Goal: Contribute content: Contribute content

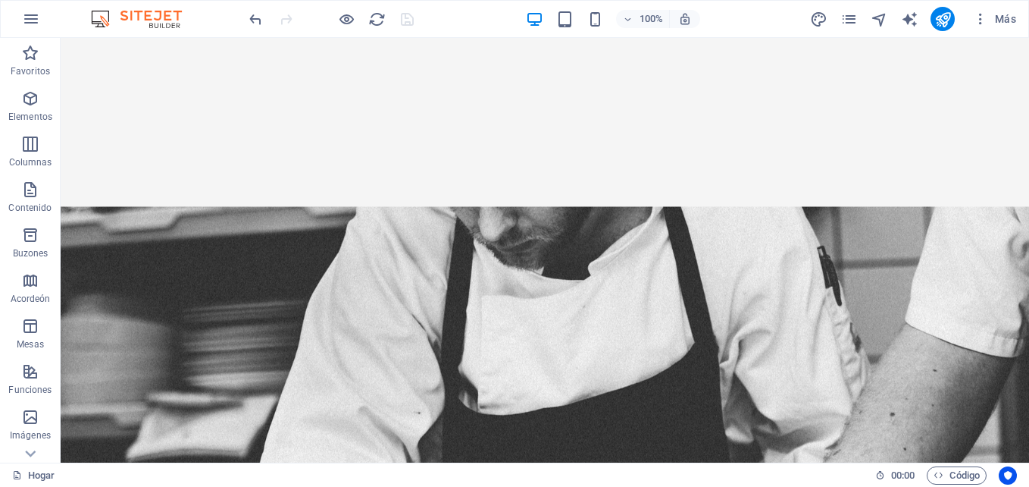
scroll to position [792, 0]
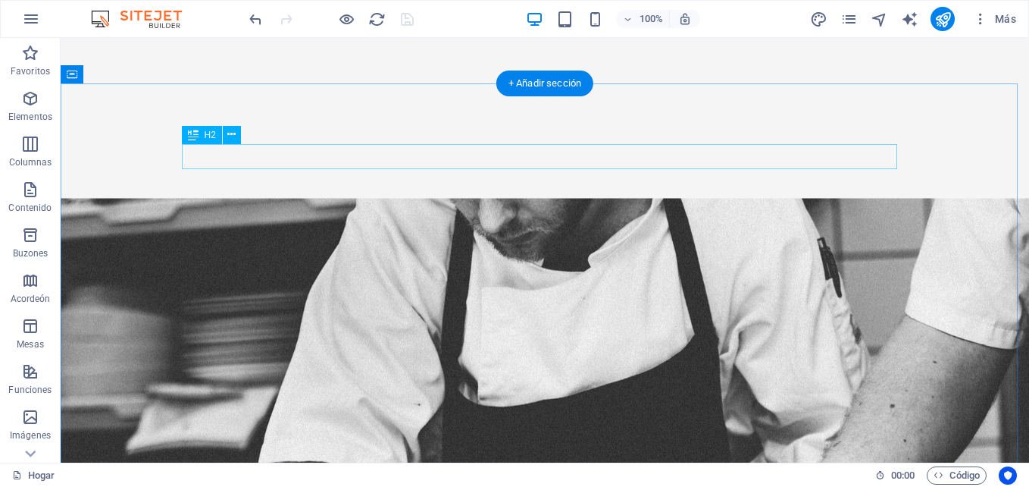
click at [235, 136] on icon at bounding box center [231, 135] width 8 height 16
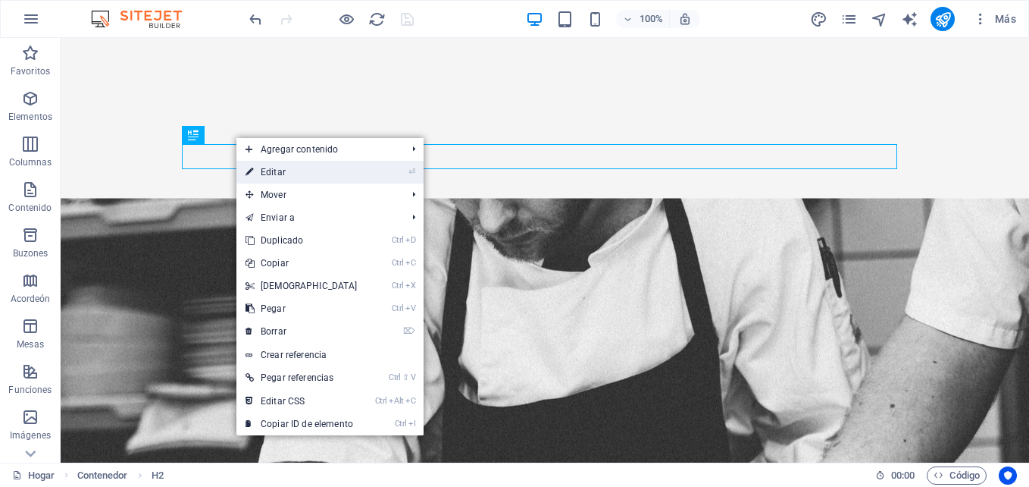
click at [408, 174] on icon "⏎" at bounding box center [411, 172] width 7 height 10
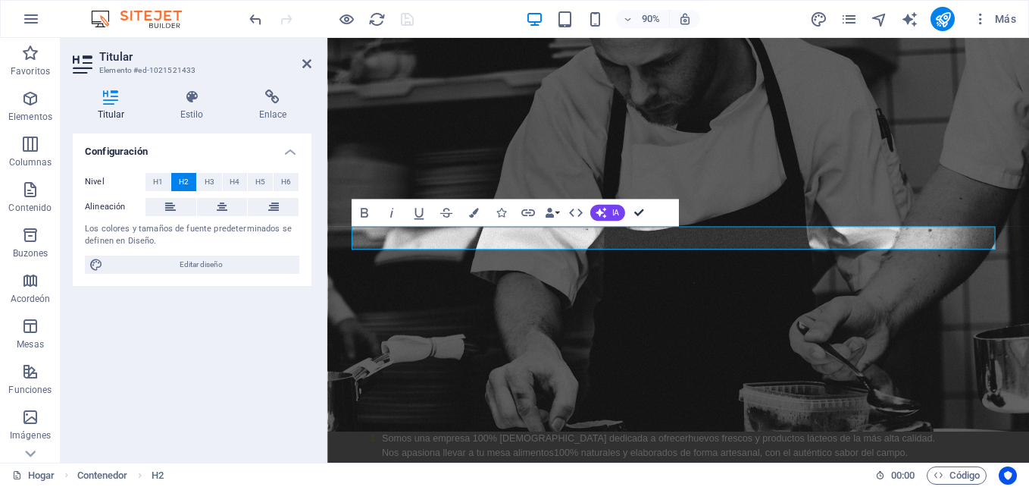
scroll to position [765, 0]
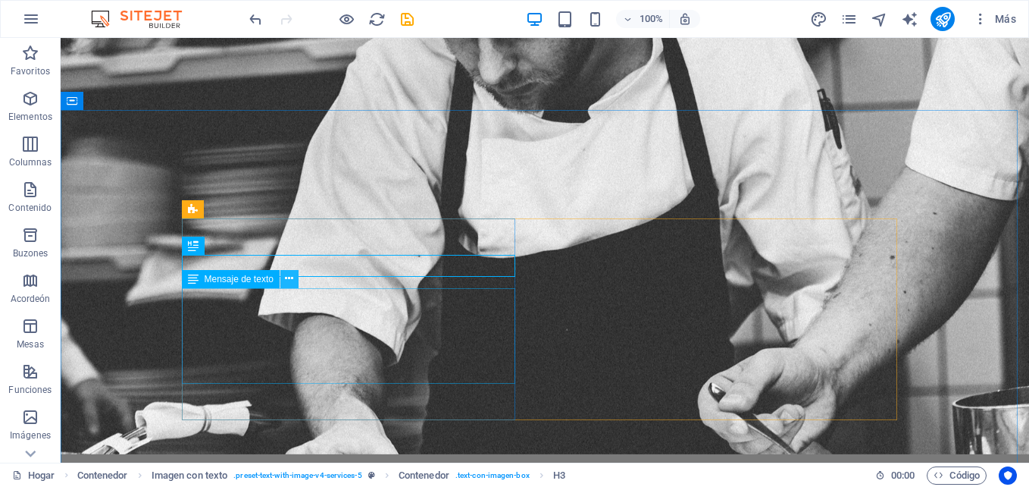
click at [294, 283] on button at bounding box center [289, 279] width 18 height 18
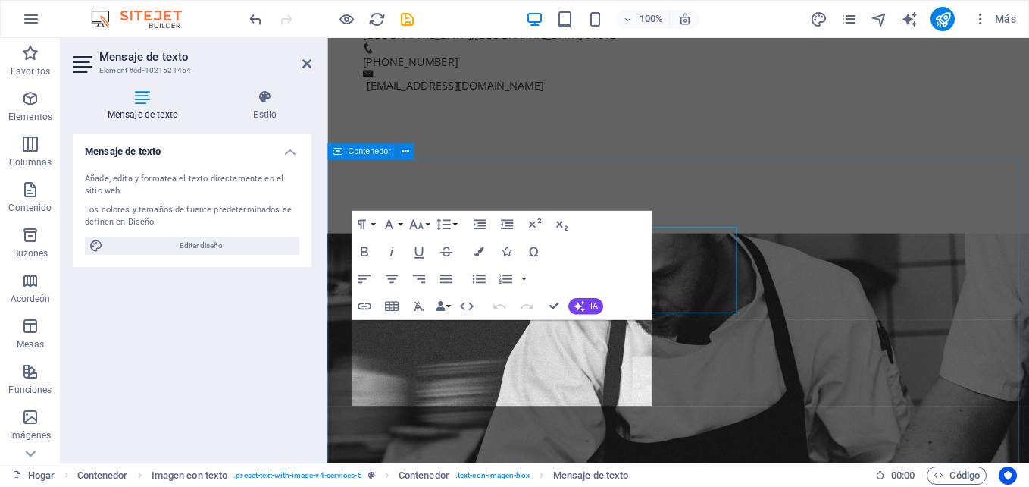
scroll to position [806, 0]
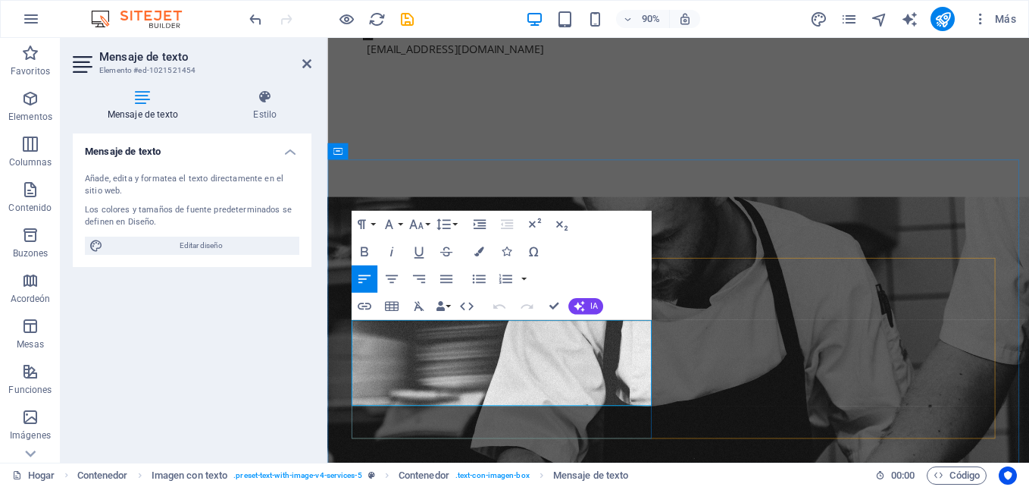
drag, startPoint x: 619, startPoint y: 439, endPoint x: 354, endPoint y: 361, distance: 276.5
click at [400, 227] on button "Familia tipográfica" at bounding box center [392, 224] width 26 height 27
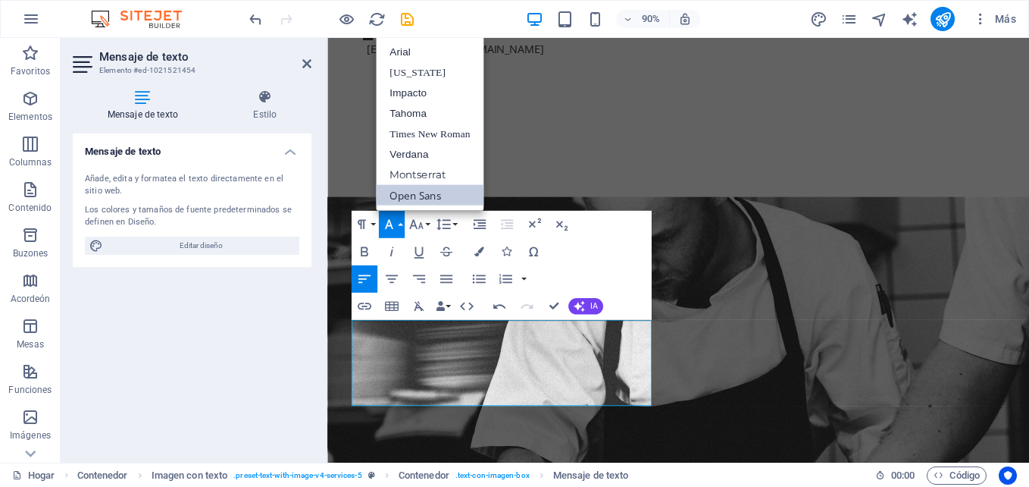
scroll to position [0, 0]
click at [421, 117] on link "Tahoma" at bounding box center [430, 113] width 108 height 20
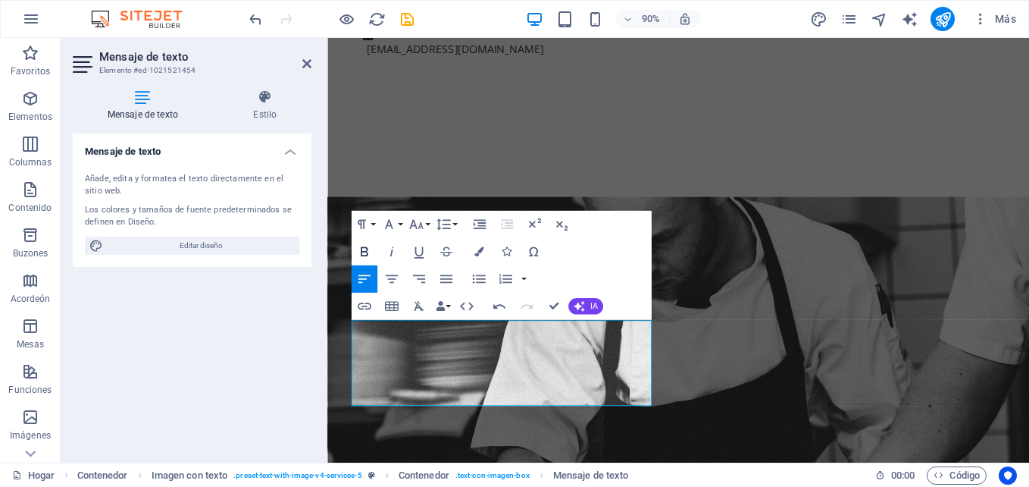
click at [365, 246] on icon "button" at bounding box center [364, 251] width 17 height 17
click at [368, 247] on icon "button" at bounding box center [364, 251] width 17 height 17
click at [374, 225] on button "Formato de párrafo" at bounding box center [365, 224] width 26 height 27
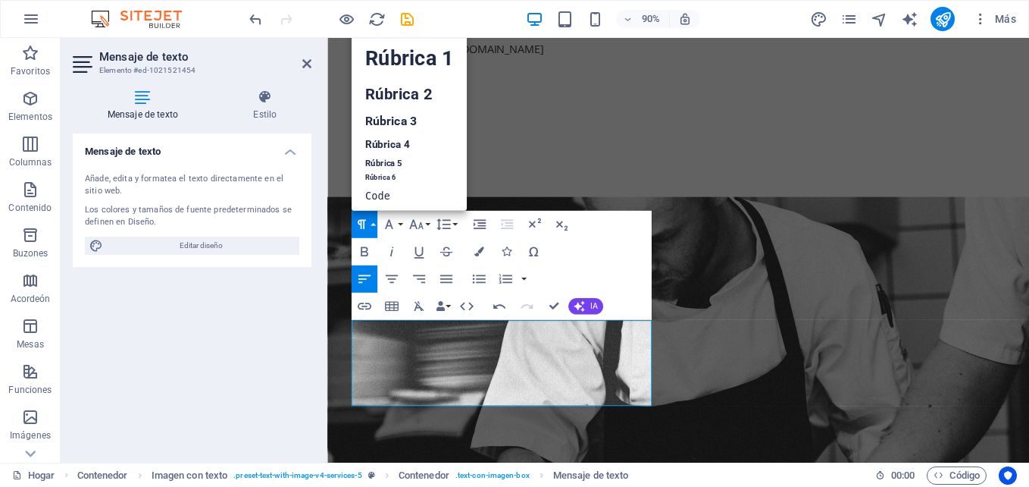
scroll to position [12, 0]
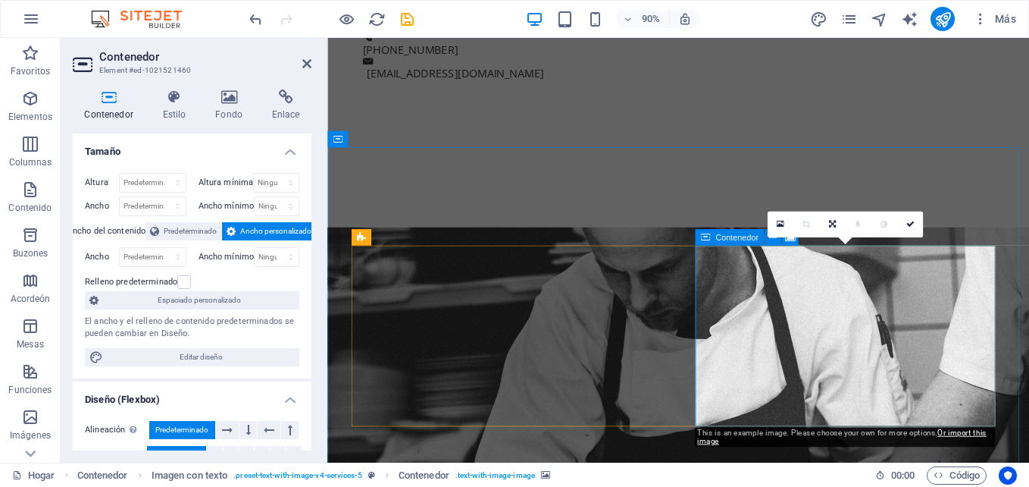
scroll to position [819, 0]
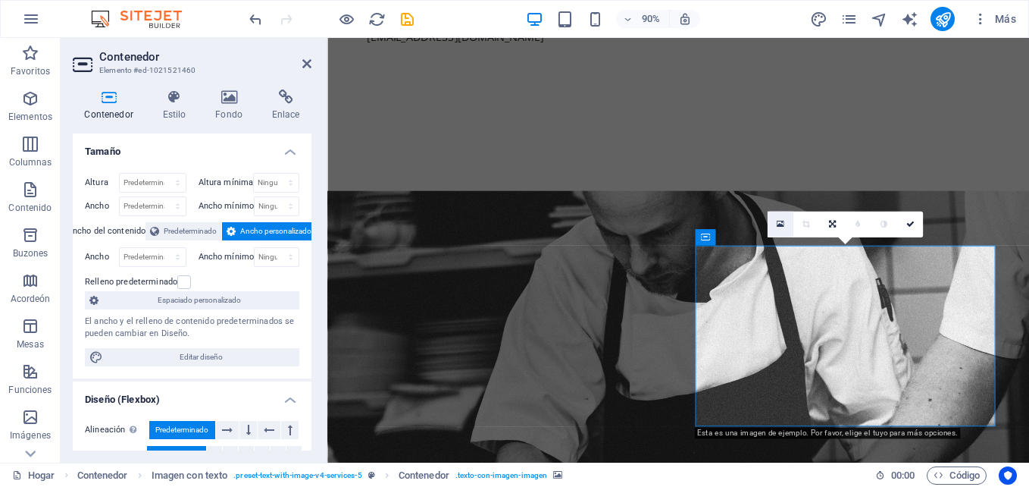
click at [782, 228] on icon at bounding box center [781, 224] width 8 height 10
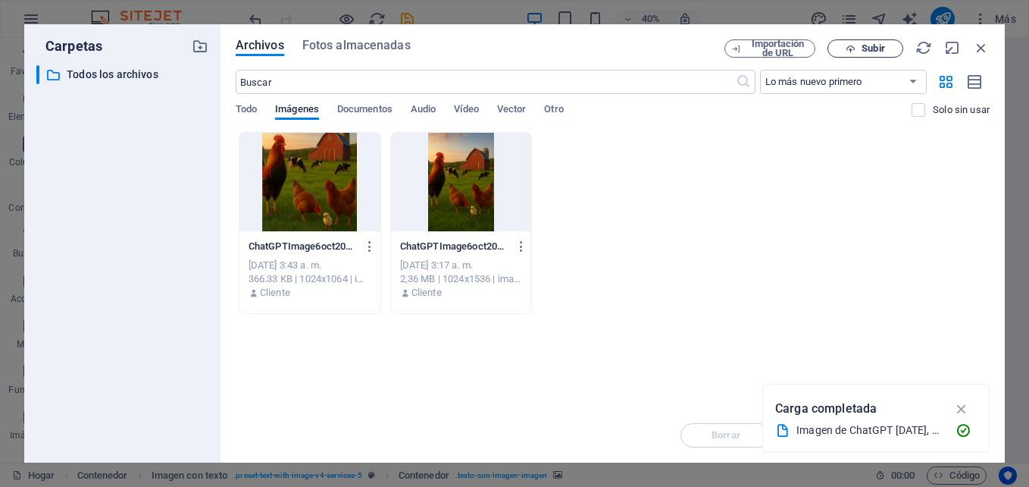
click at [874, 51] on span "Subir" at bounding box center [873, 48] width 23 height 9
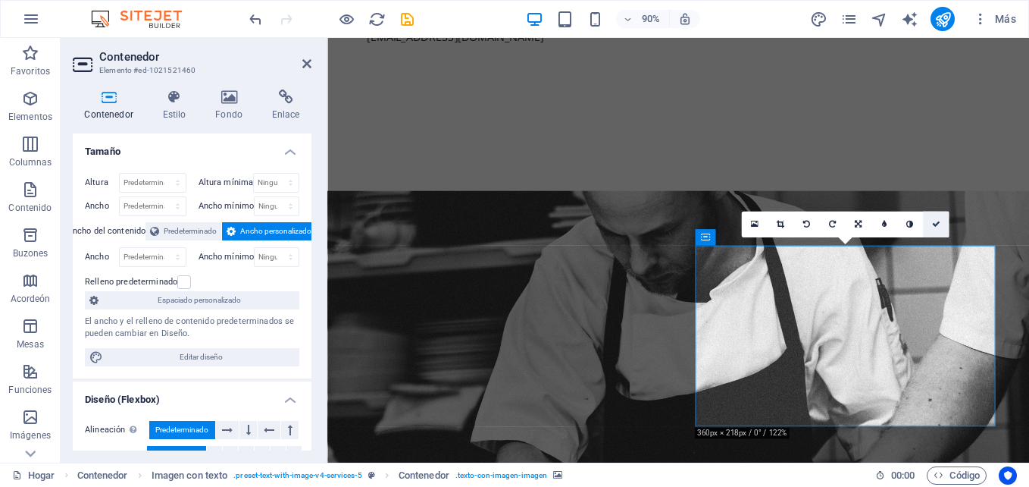
click at [941, 222] on link at bounding box center [936, 224] width 26 height 26
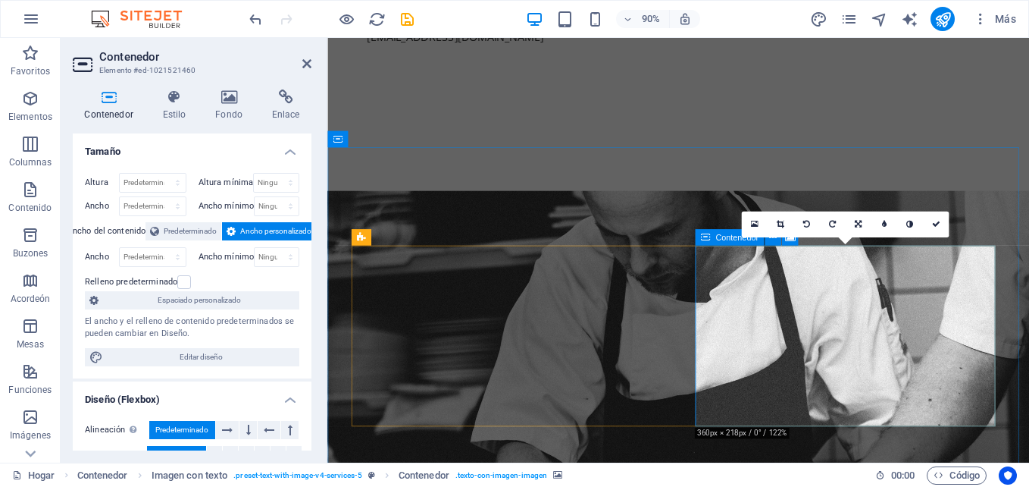
click at [933, 222] on icon at bounding box center [935, 224] width 8 height 8
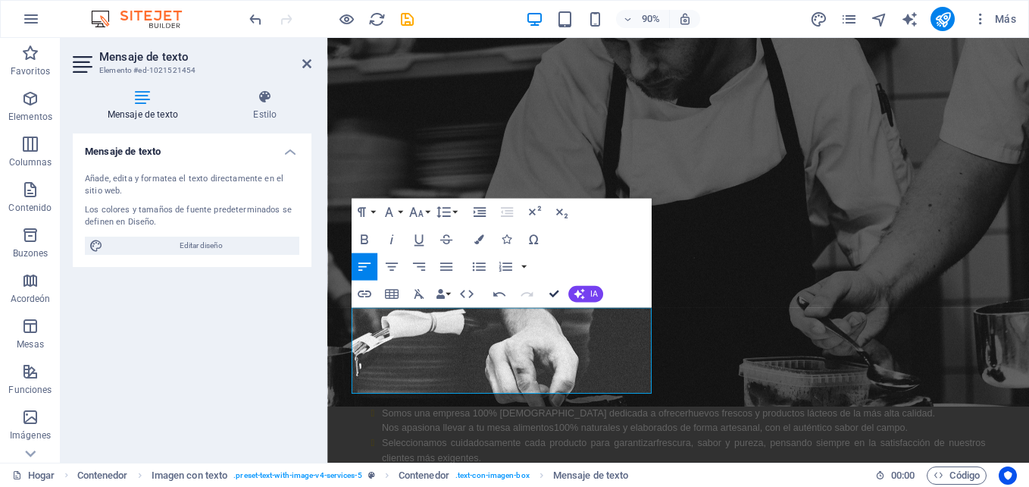
scroll to position [793, 0]
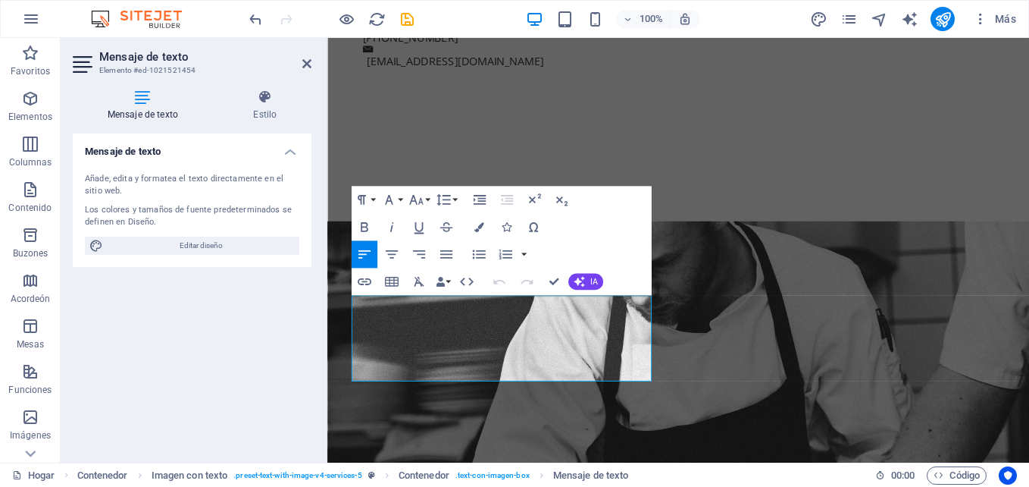
scroll to position [833, 0]
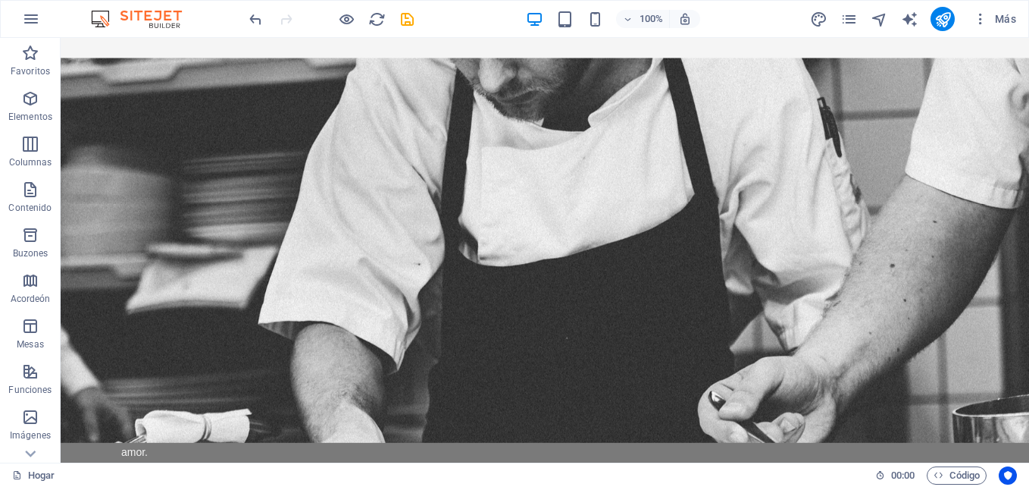
scroll to position [975, 0]
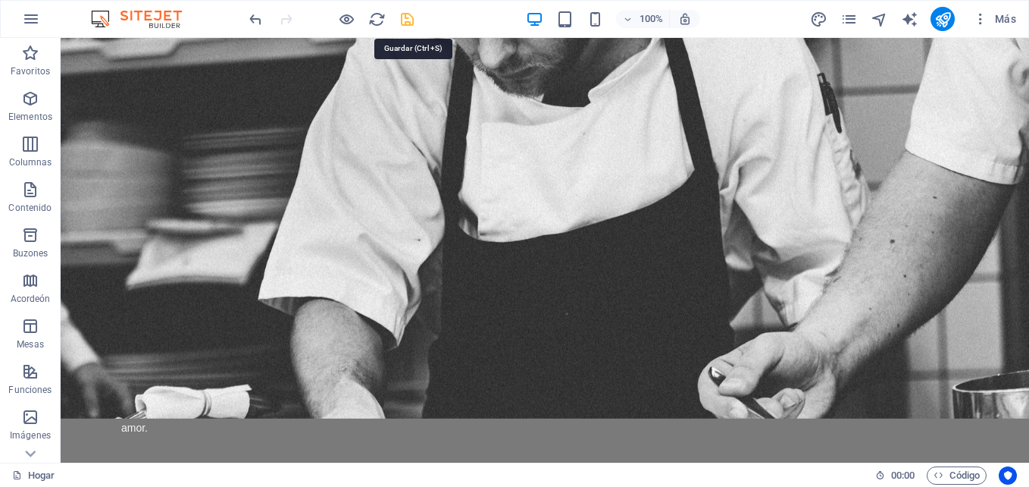
click at [405, 19] on icon "salvar" at bounding box center [407, 19] width 17 height 17
checkbox input "false"
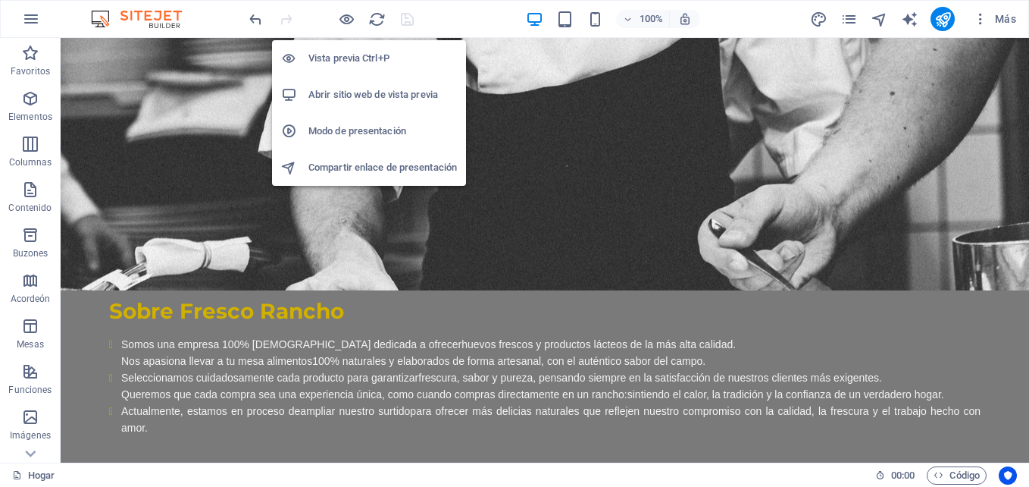
click at [355, 61] on h6 "Vista previa Ctrl+P" at bounding box center [382, 58] width 149 height 18
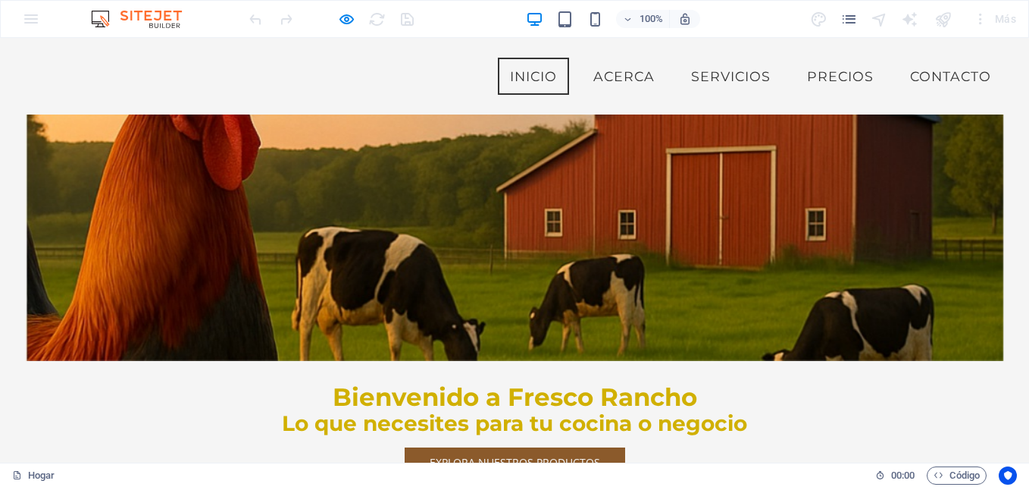
scroll to position [171, 0]
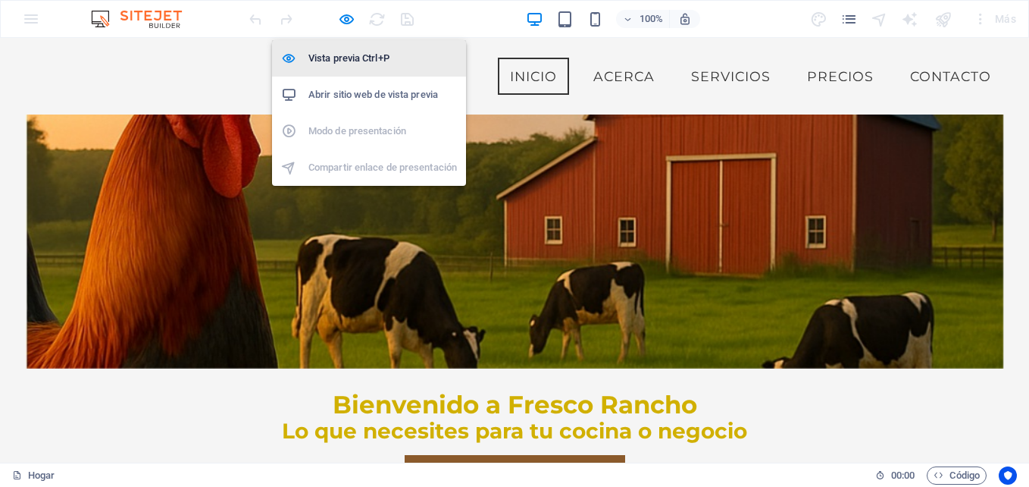
click at [340, 55] on h6 "Vista previa Ctrl+P" at bounding box center [382, 58] width 149 height 18
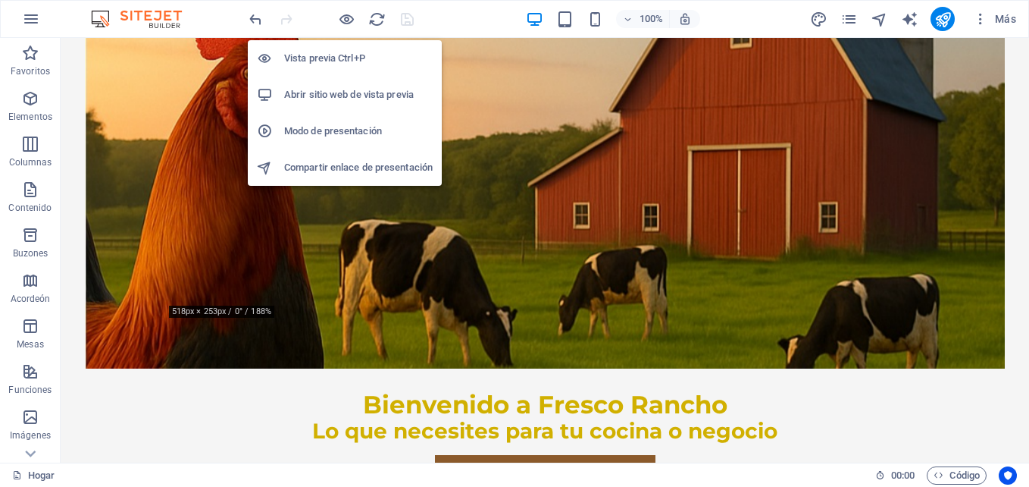
click at [338, 94] on h6 "Abrir sitio web de vista previa" at bounding box center [358, 95] width 149 height 18
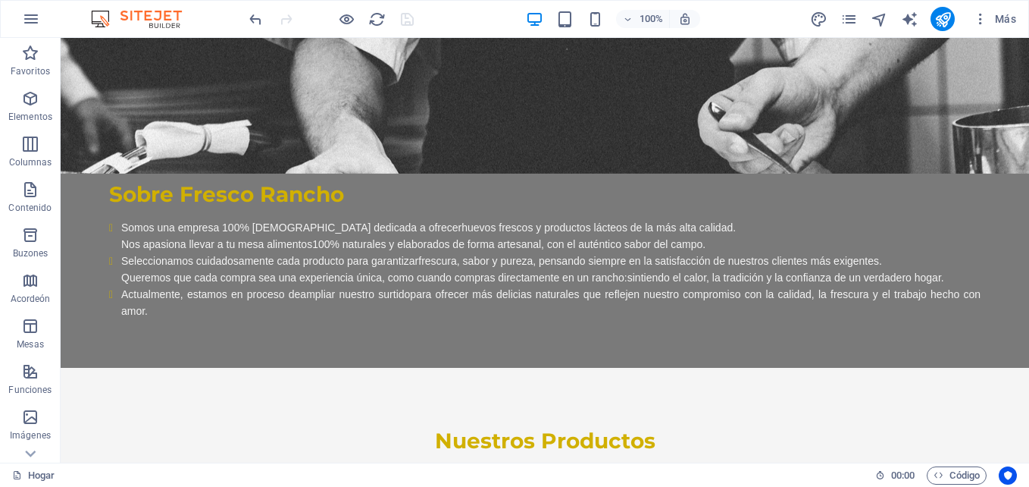
scroll to position [1108, 0]
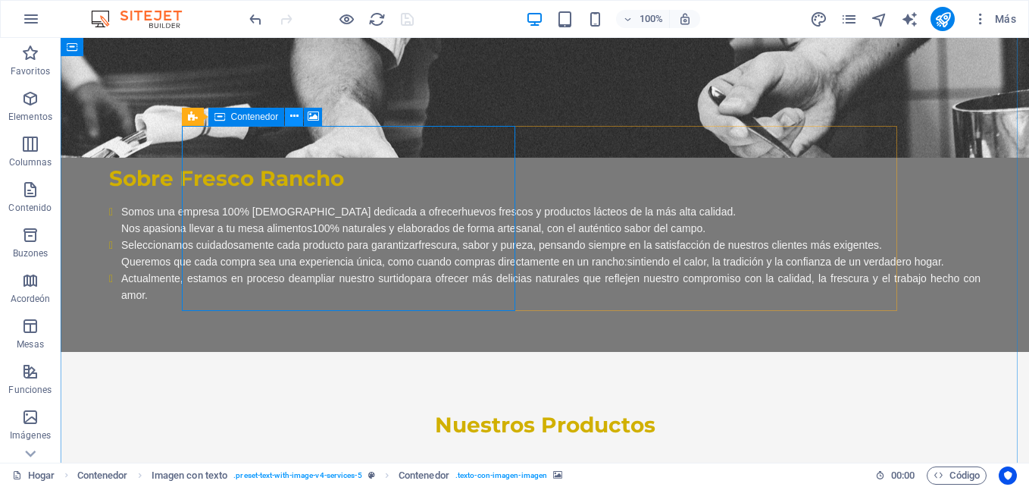
click at [293, 119] on icon at bounding box center [294, 116] width 8 height 16
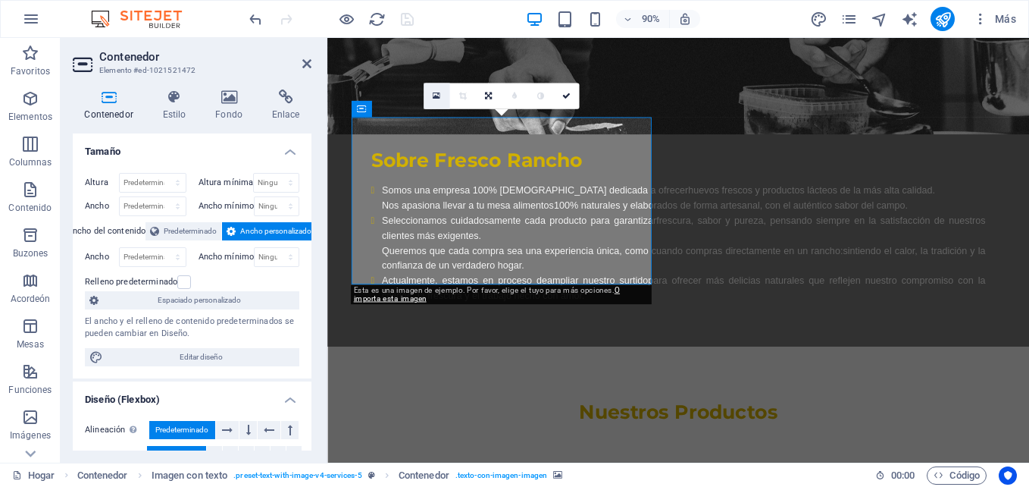
click at [436, 88] on link at bounding box center [437, 96] width 26 height 26
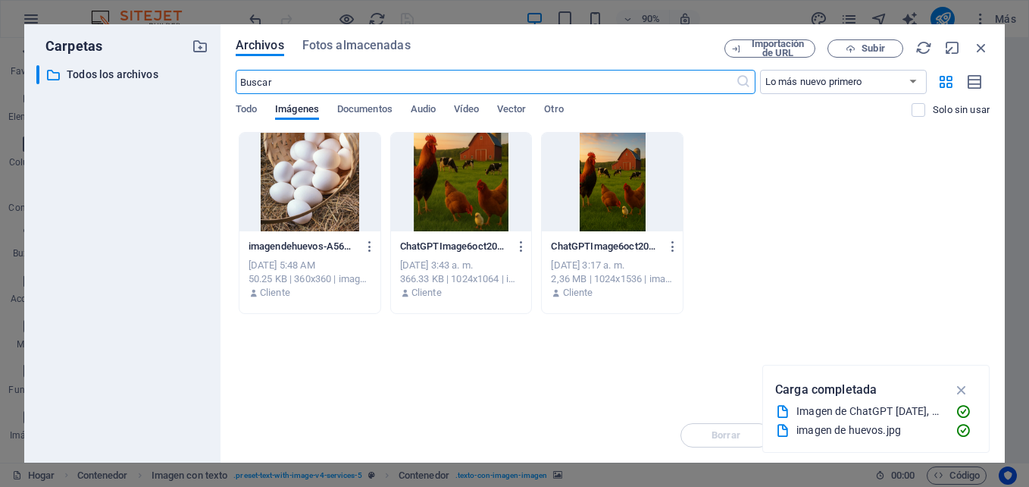
scroll to position [1697, 0]
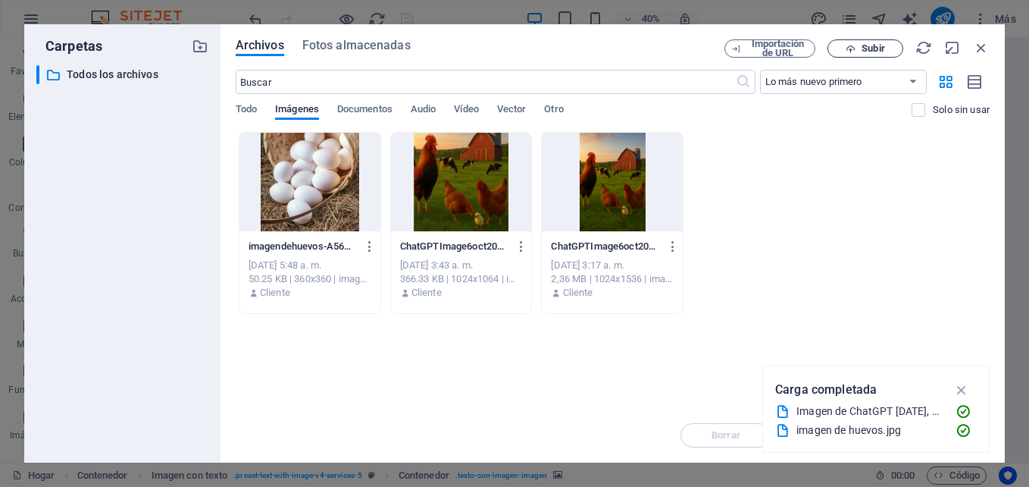
click at [847, 47] on icon "button" at bounding box center [851, 49] width 10 height 10
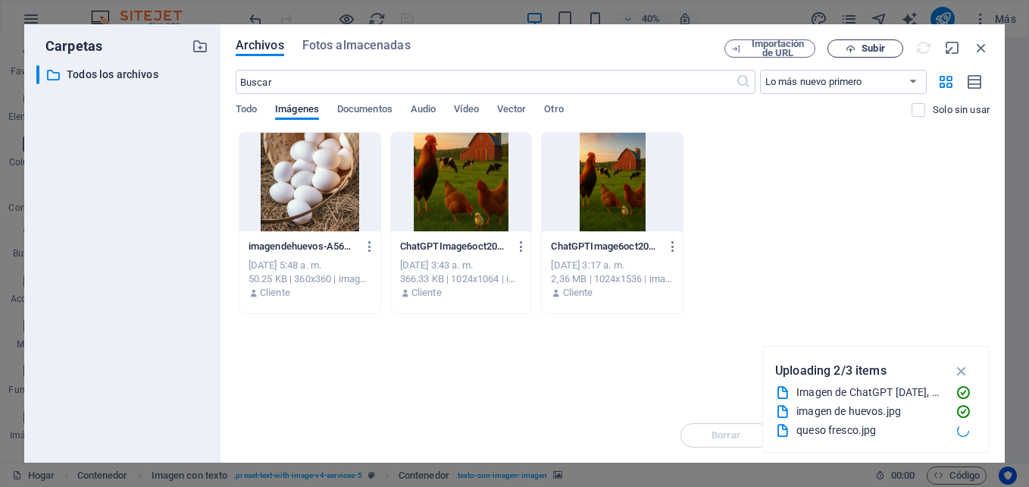
click at [369, 281] on div "50.25 KB | 360x360 | imagen/jpeg" at bounding box center [310, 279] width 123 height 14
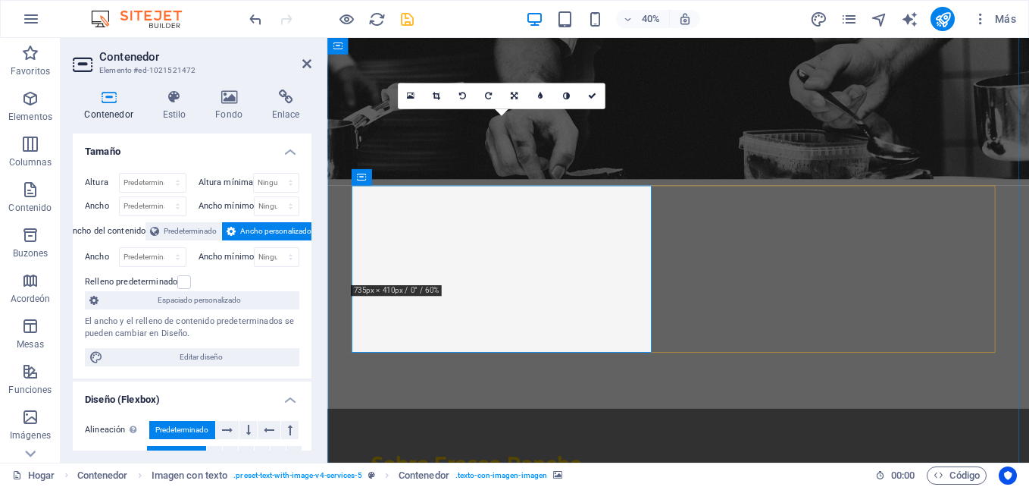
scroll to position [1211, 0]
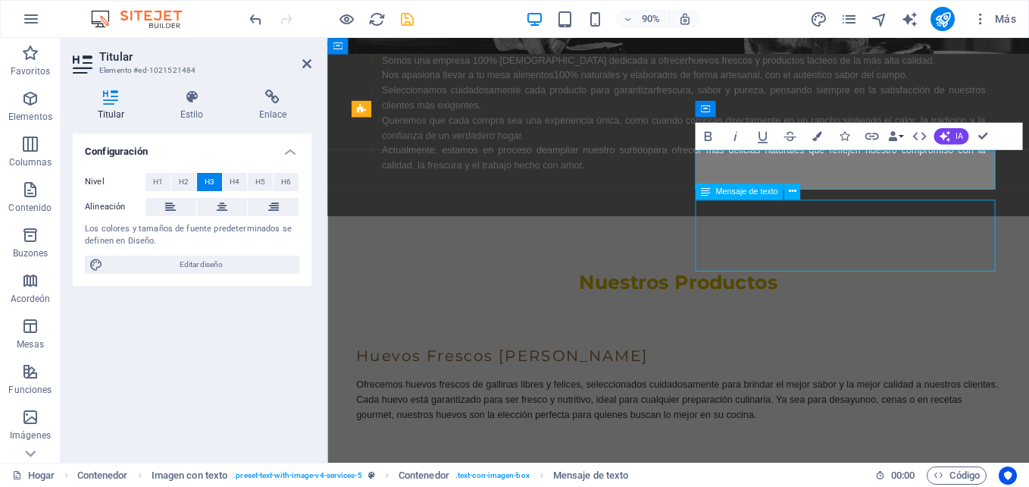
scroll to position [1108, 0]
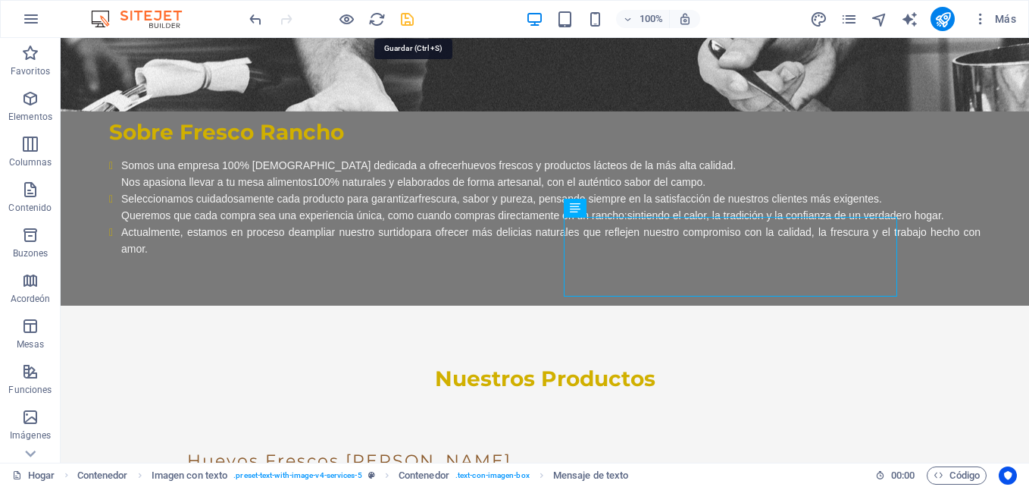
click at [411, 23] on icon "salvar" at bounding box center [407, 19] width 17 height 17
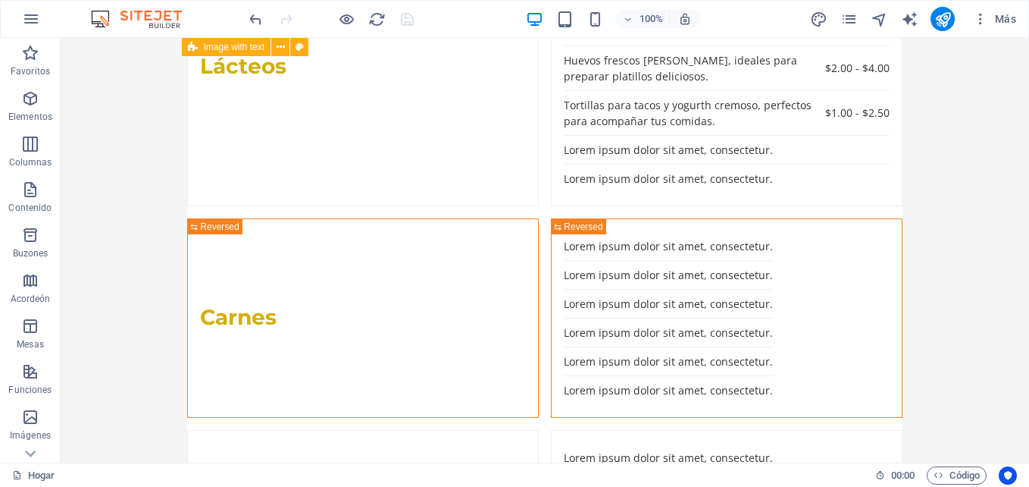
scroll to position [3385, 0]
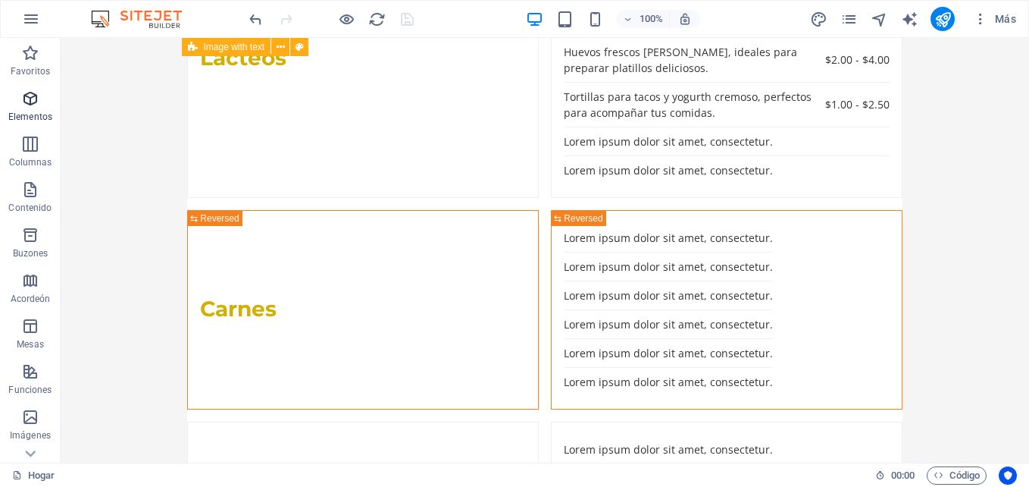
click at [27, 105] on icon "button" at bounding box center [30, 98] width 18 height 18
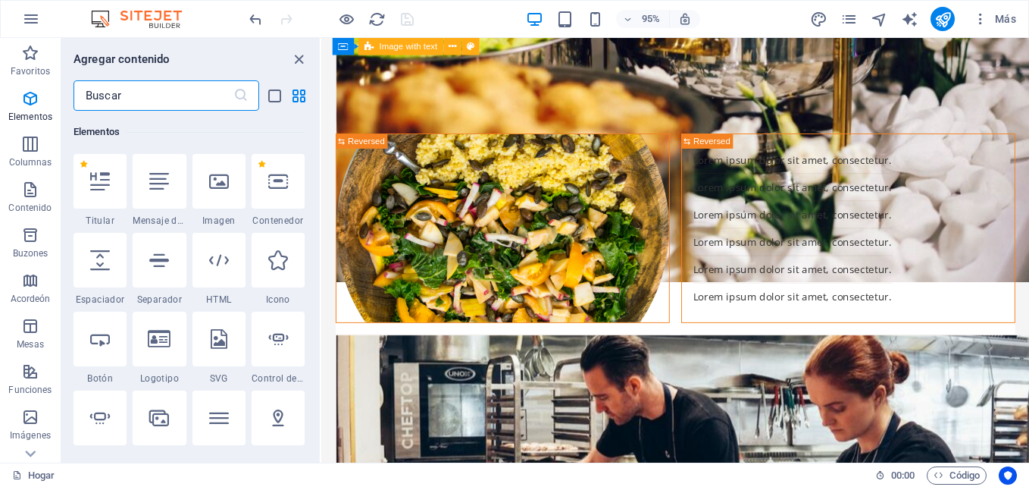
scroll to position [3567, 0]
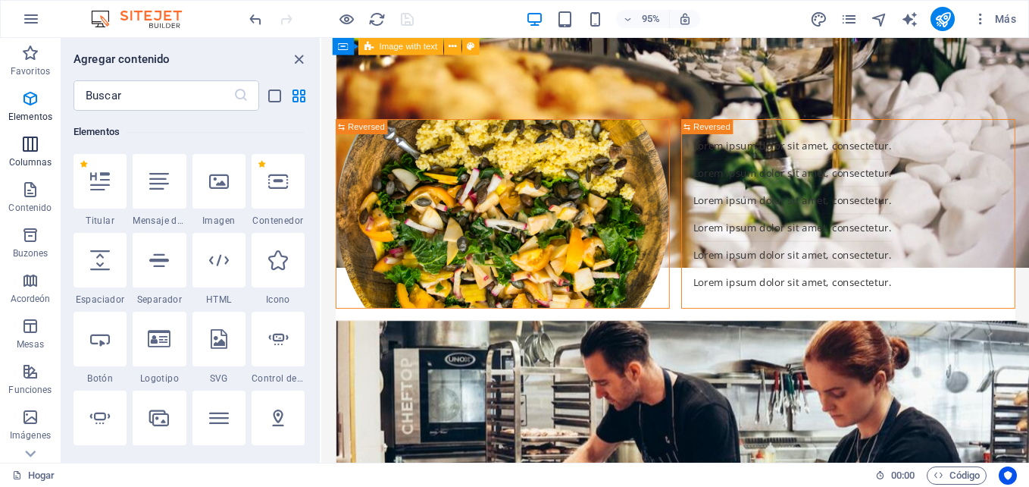
click at [28, 137] on icon "button" at bounding box center [30, 144] width 18 height 18
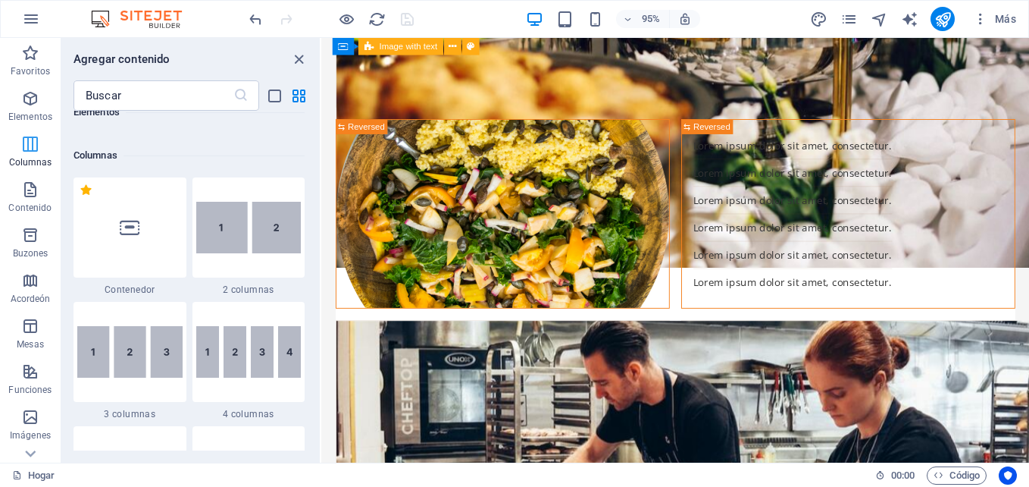
scroll to position [750, 0]
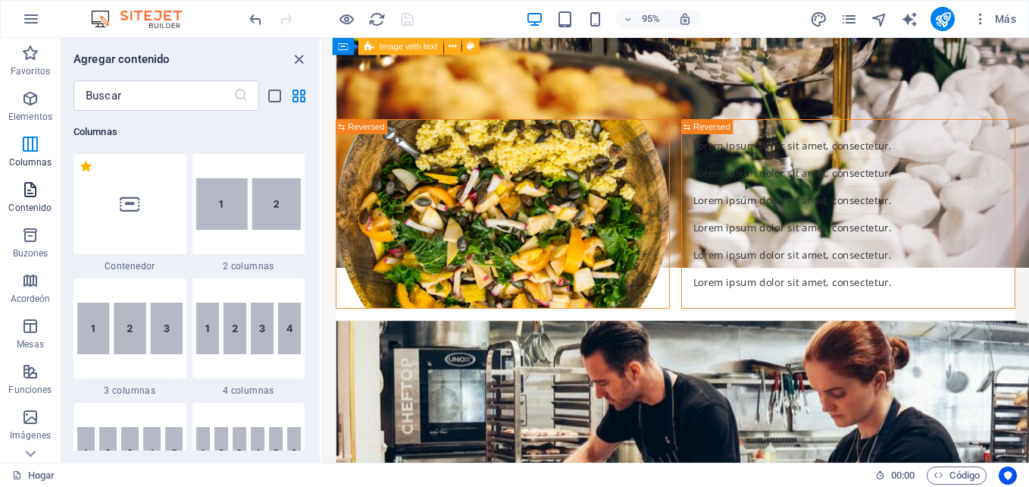
click at [29, 190] on icon "button" at bounding box center [30, 189] width 18 height 18
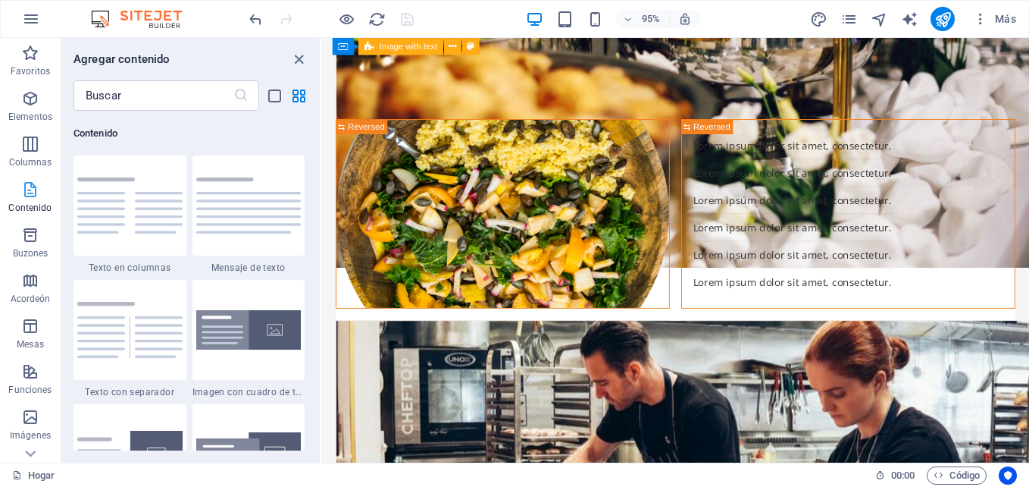
scroll to position [2652, 0]
click at [33, 368] on icon "button" at bounding box center [30, 371] width 18 height 18
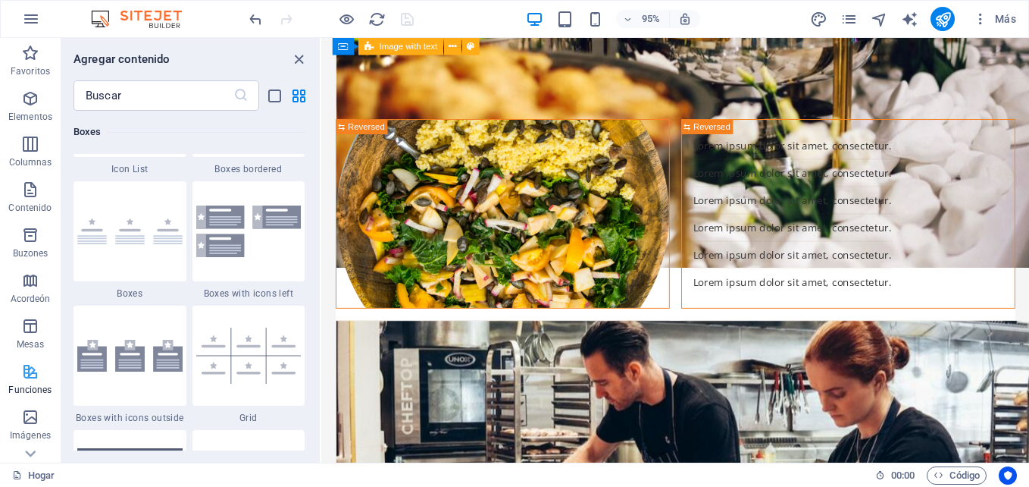
scroll to position [5907, 0]
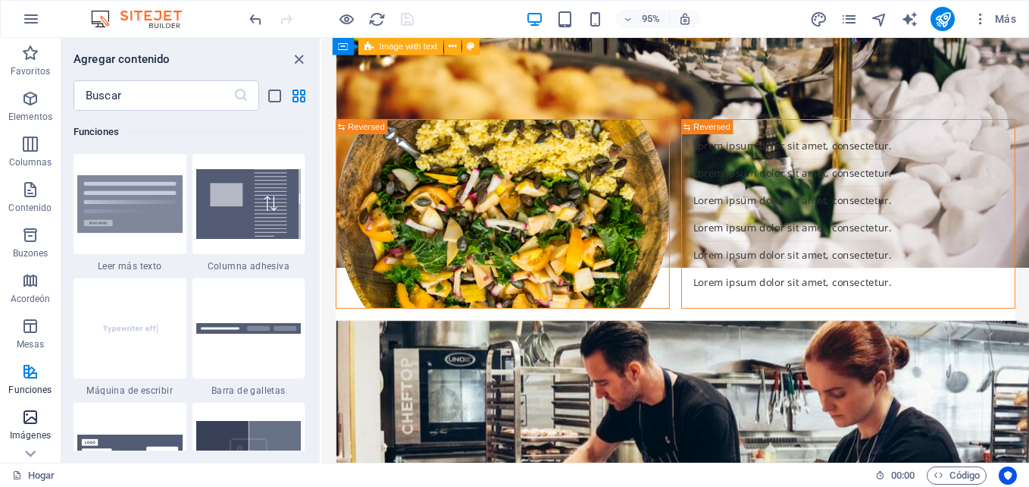
click at [31, 415] on icon "button" at bounding box center [30, 417] width 18 height 18
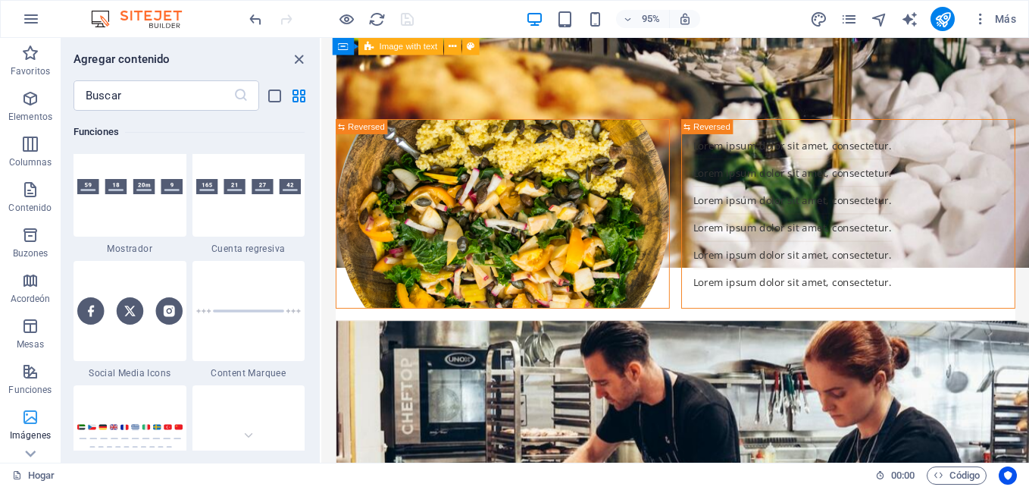
scroll to position [7685, 0]
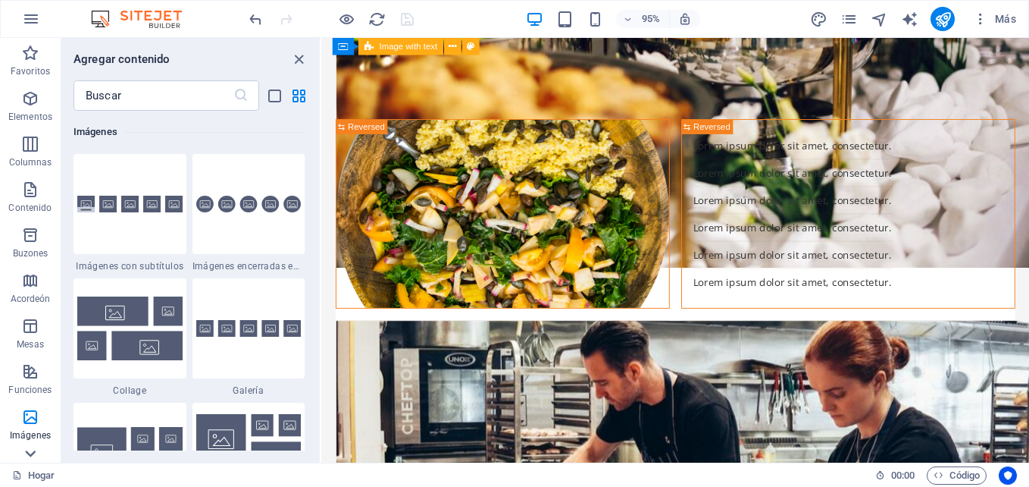
click at [32, 455] on icon at bounding box center [30, 453] width 11 height 7
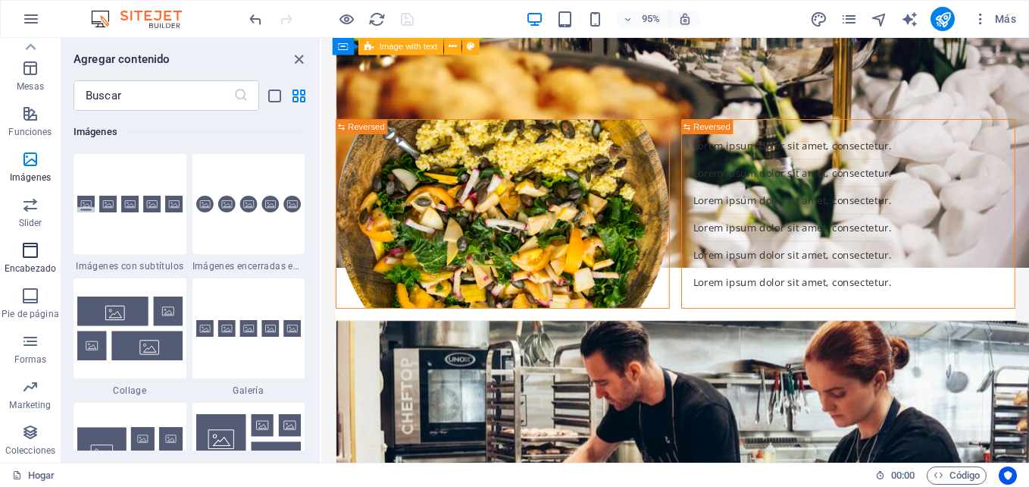
click at [44, 242] on span "Encabezado" at bounding box center [30, 259] width 61 height 36
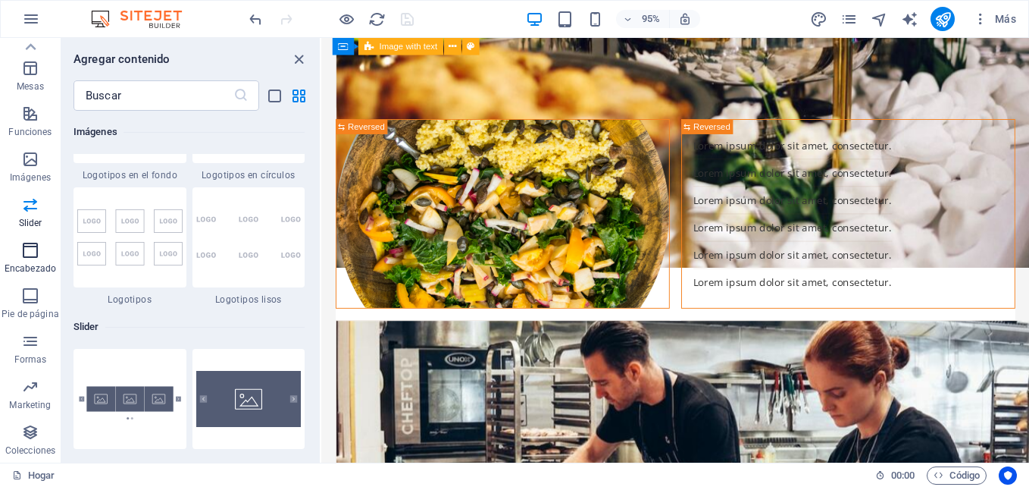
scroll to position [9126, 0]
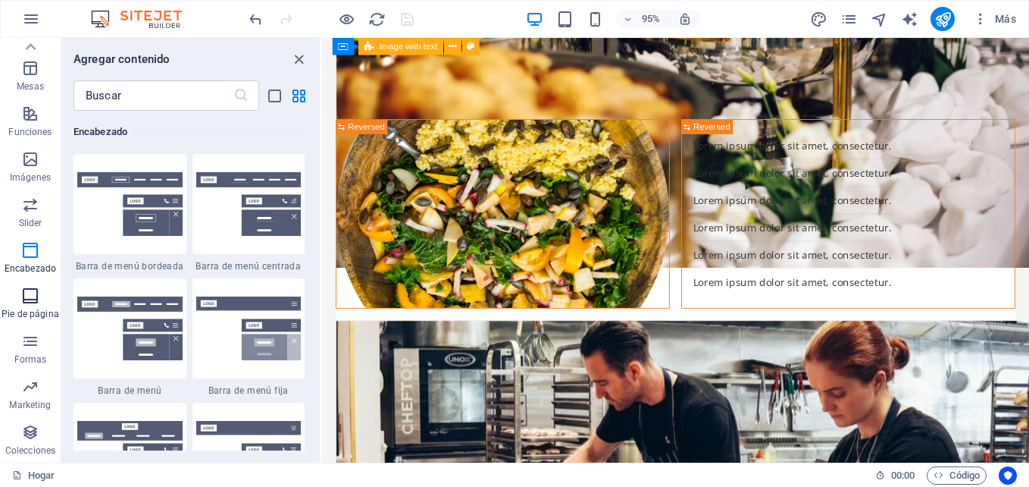
click at [31, 293] on icon "button" at bounding box center [30, 295] width 18 height 18
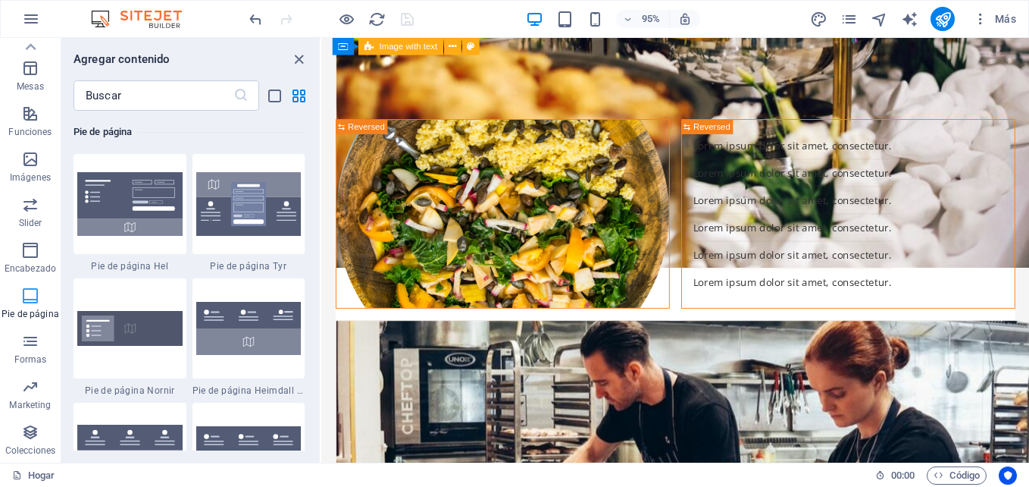
scroll to position [10033, 0]
click at [34, 344] on icon "button" at bounding box center [30, 341] width 18 height 18
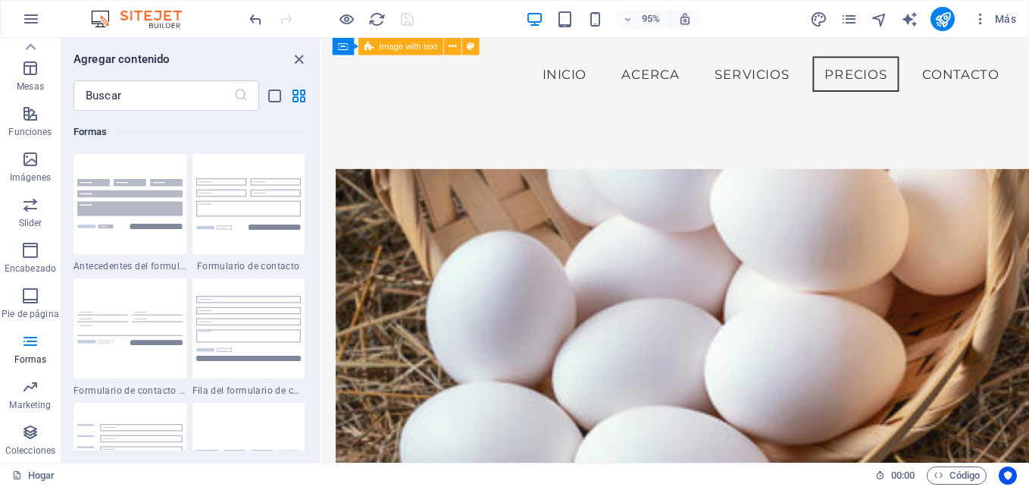
scroll to position [1738, 0]
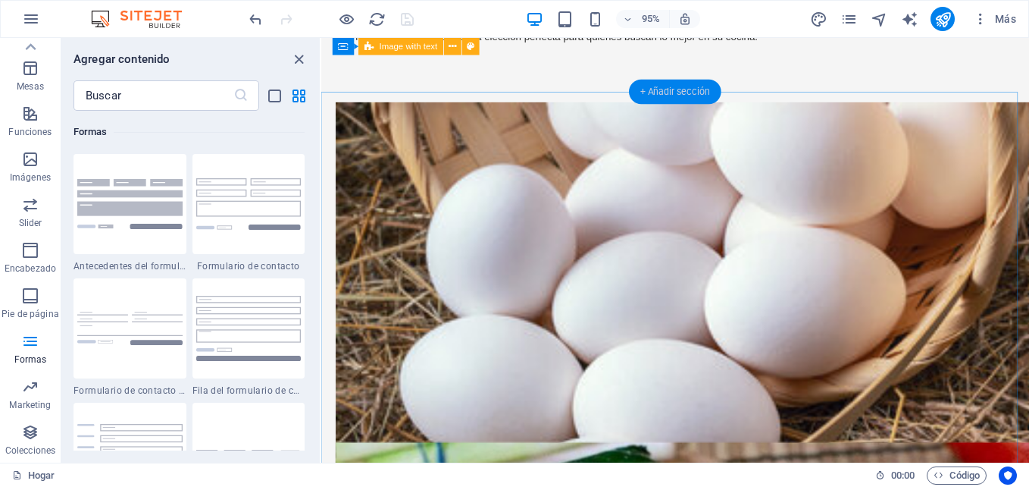
click at [660, 92] on div "+ Añadir sección" at bounding box center [675, 92] width 92 height 24
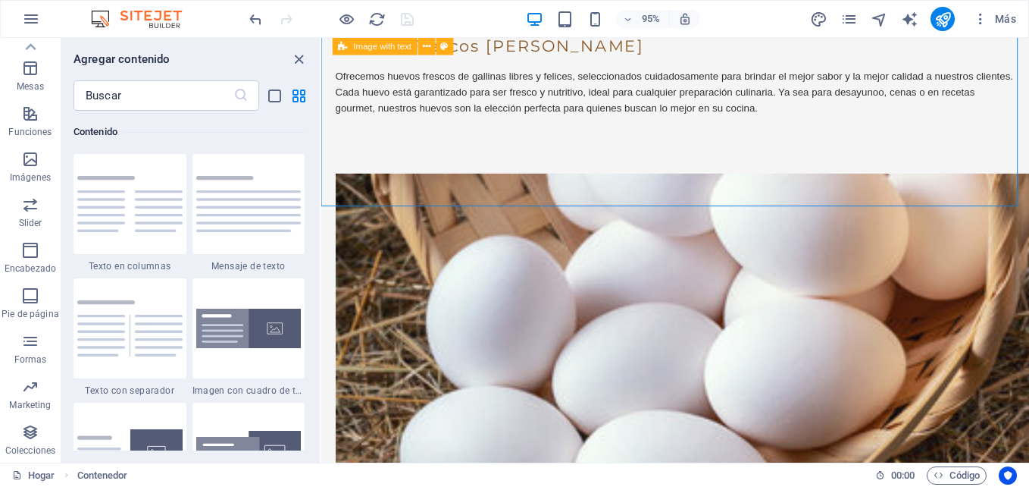
scroll to position [1686, 0]
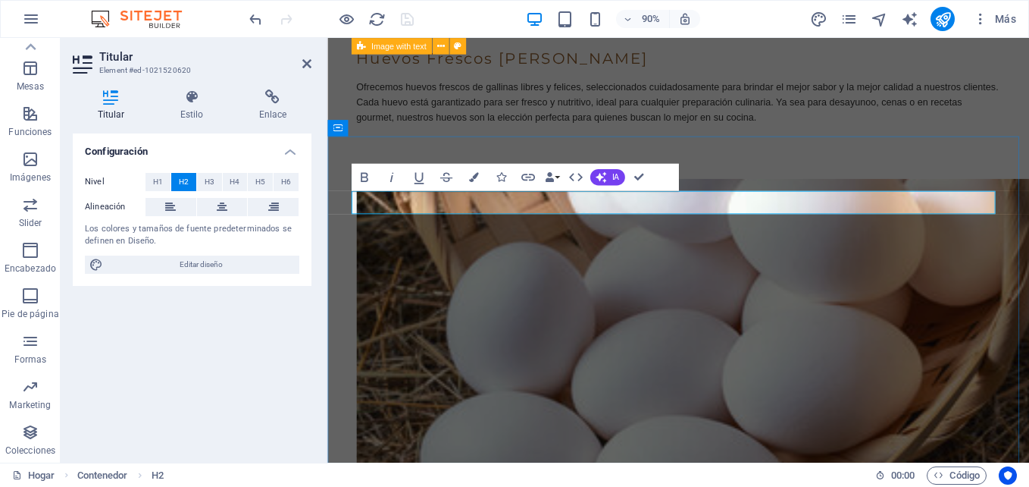
scroll to position [1707, 0]
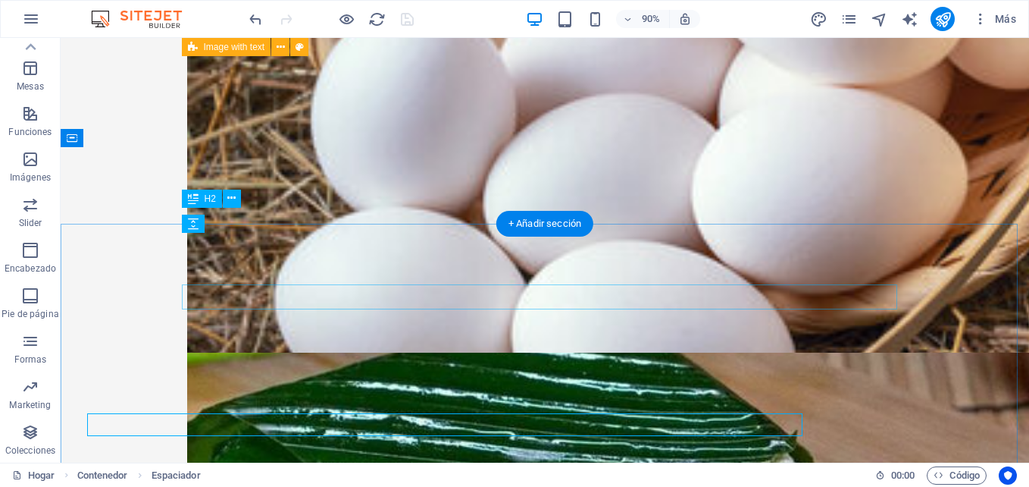
scroll to position [1604, 0]
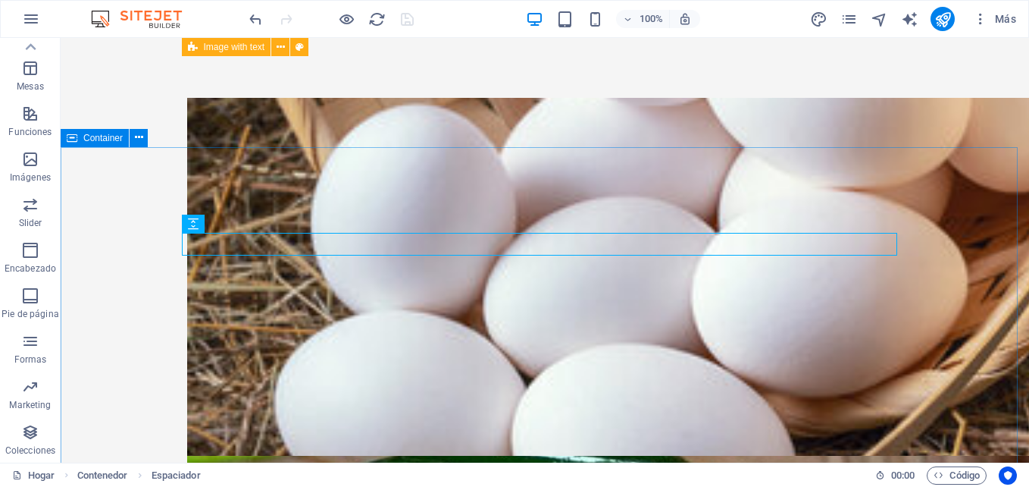
click at [76, 139] on icon at bounding box center [72, 138] width 11 height 18
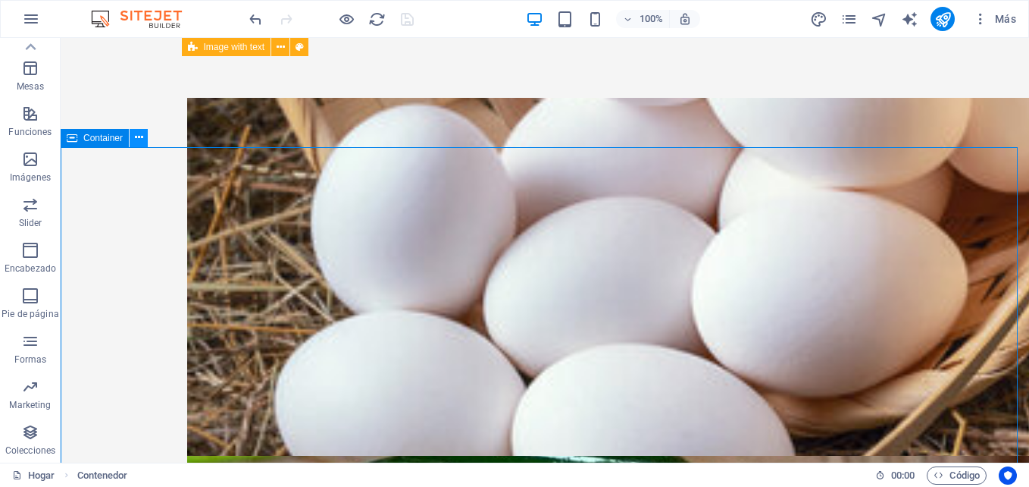
click at [139, 140] on icon at bounding box center [139, 138] width 8 height 16
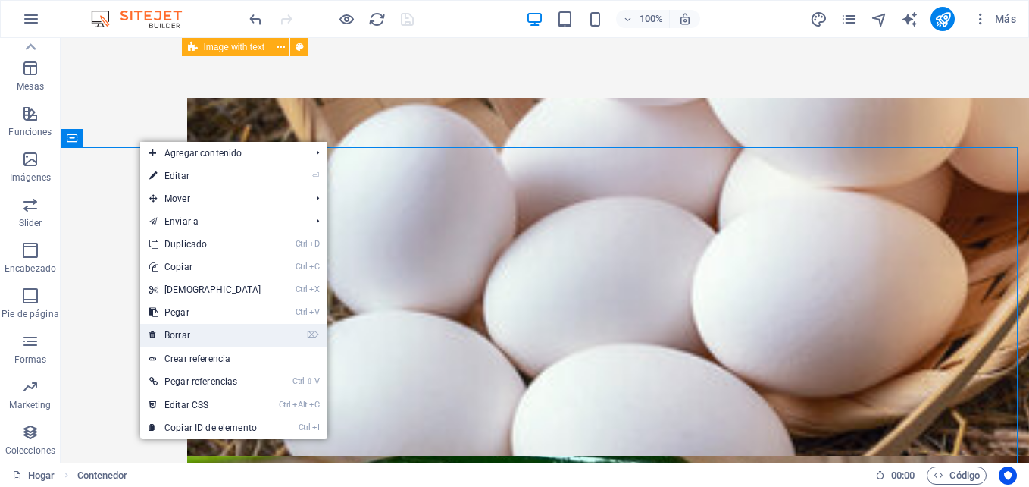
click at [192, 333] on link "⌦ Borrar" at bounding box center [205, 335] width 130 height 23
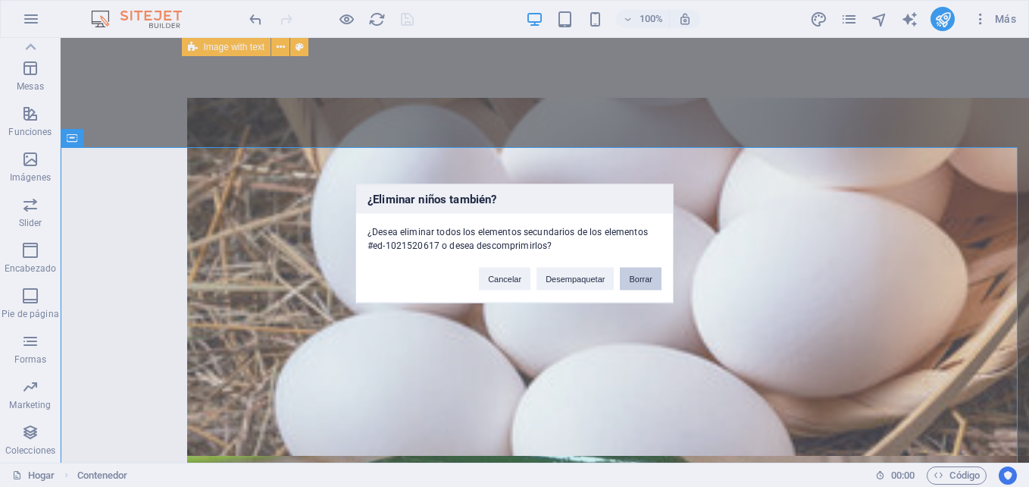
click at [634, 277] on button "Borrar" at bounding box center [641, 279] width 42 height 23
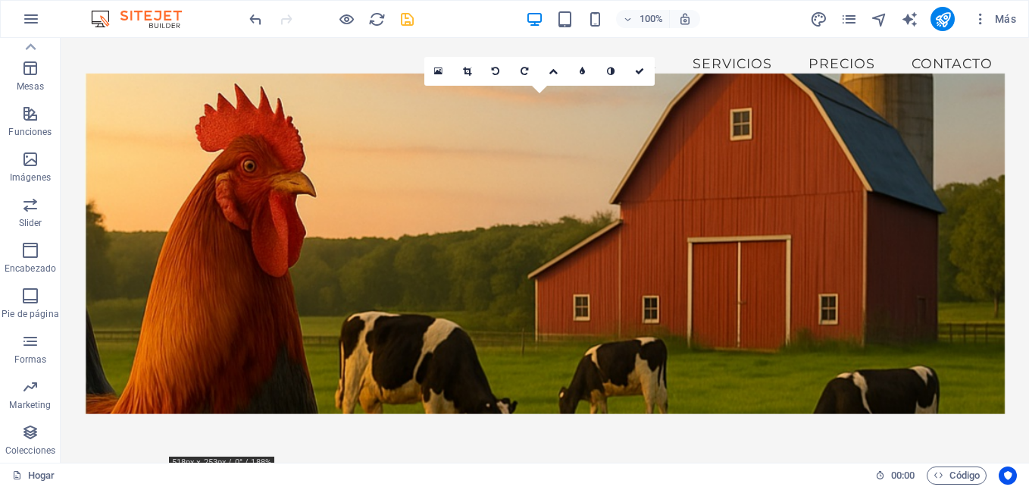
scroll to position [0, 0]
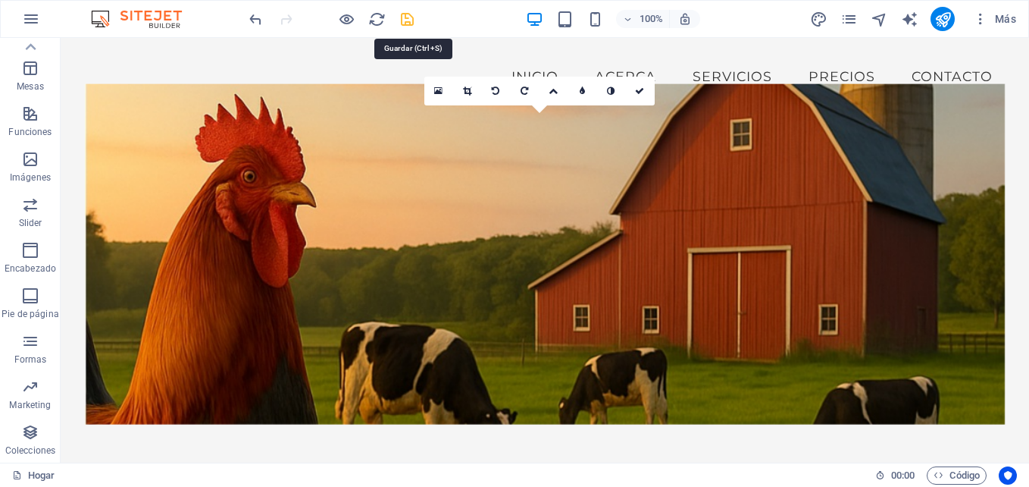
click at [413, 18] on icon "salvar" at bounding box center [407, 19] width 17 height 17
checkbox input "false"
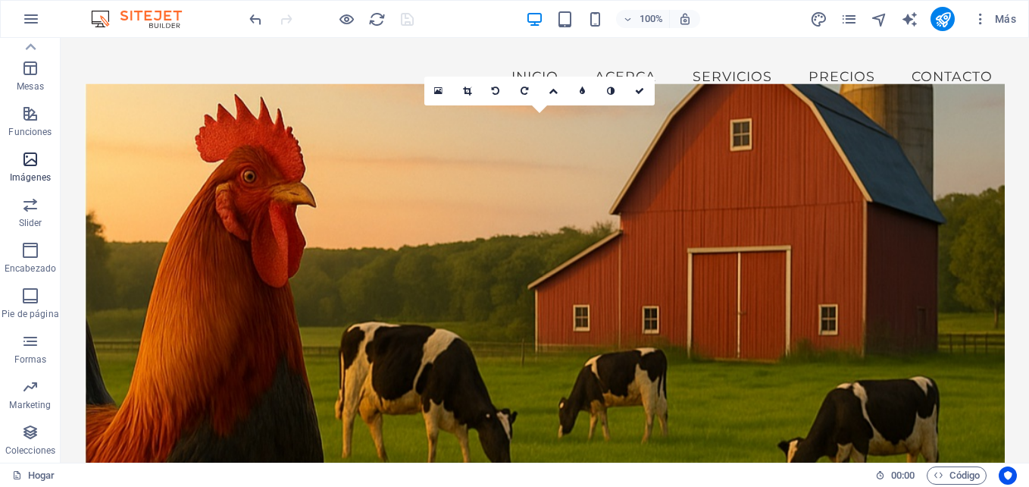
click at [34, 164] on icon "button" at bounding box center [30, 159] width 18 height 18
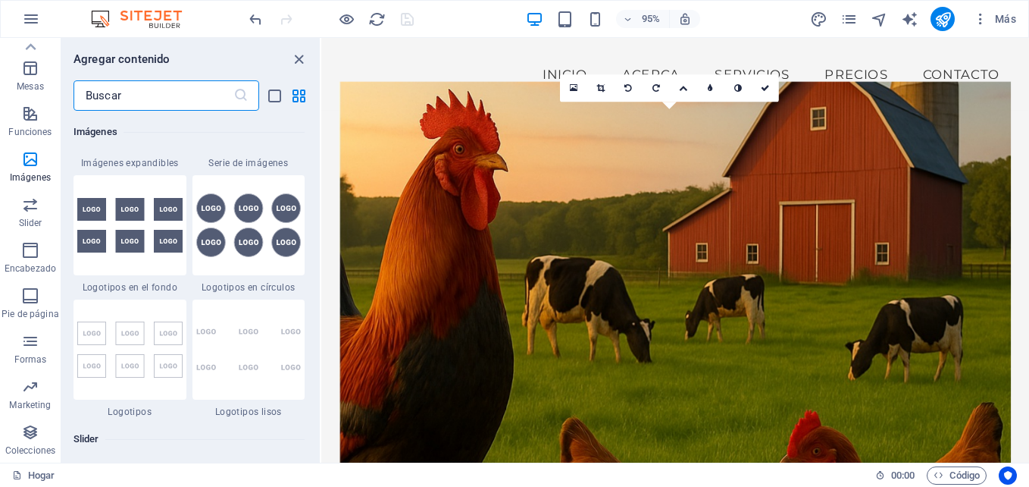
scroll to position [8218, 0]
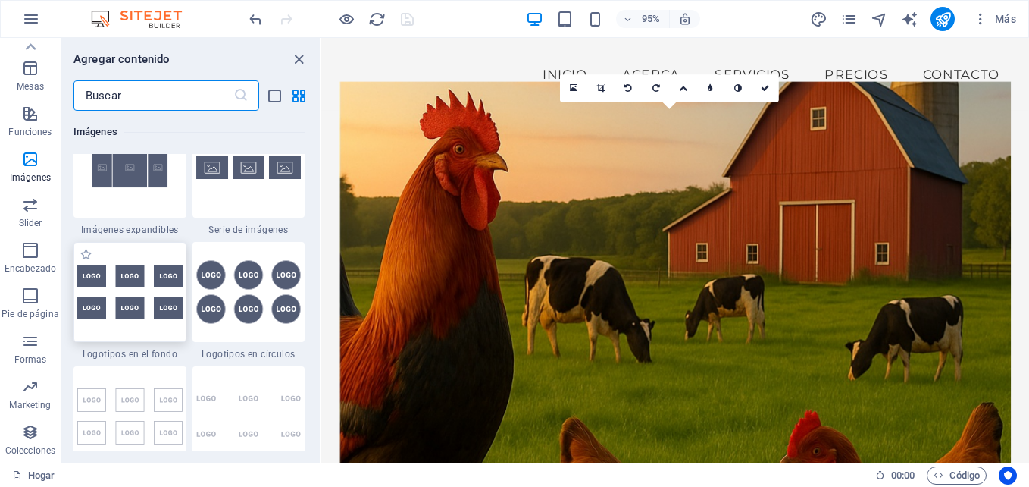
click at [152, 307] on img at bounding box center [129, 291] width 105 height 55
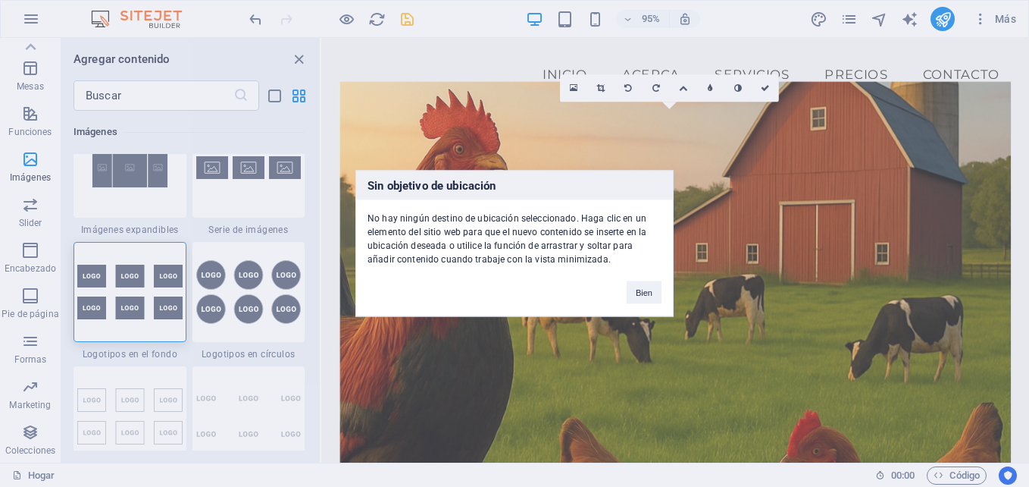
drag, startPoint x: 638, startPoint y: 293, endPoint x: 602, endPoint y: 295, distance: 36.4
click at [602, 295] on div "Sin objetivo de ubicación No hay ningún destino de ubicación seleccionado. Haga…" at bounding box center [514, 244] width 318 height 146
click at [640, 296] on button "Bien" at bounding box center [644, 292] width 35 height 23
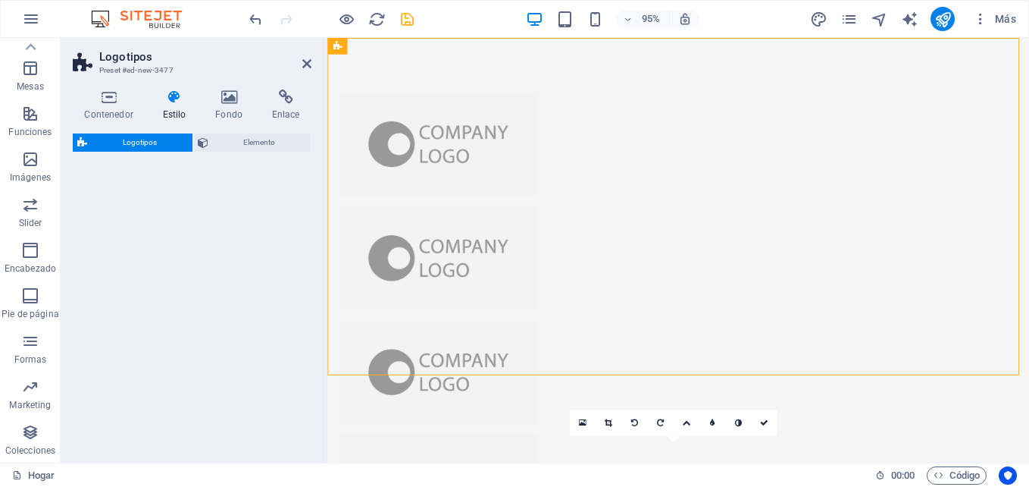
select select "rem"
select select "preset-partners-v3-background"
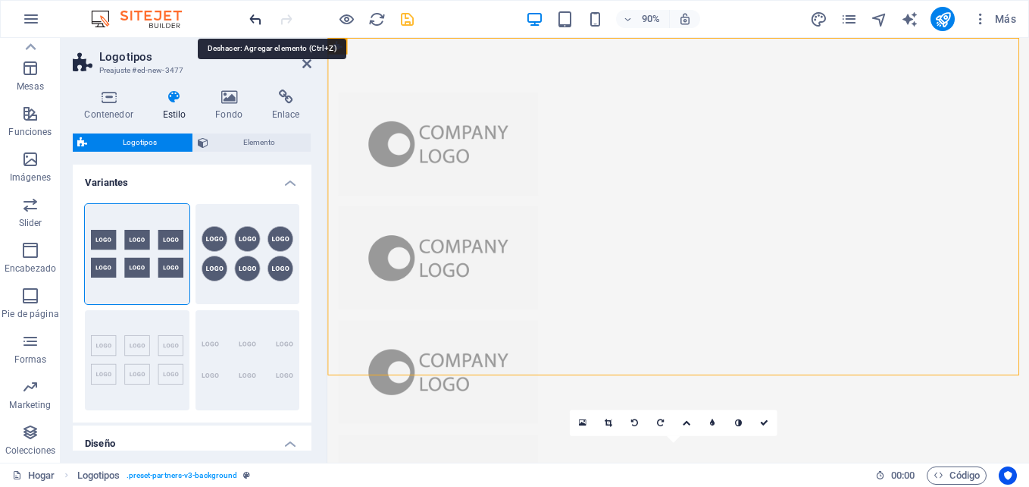
click at [257, 22] on icon "deshacer" at bounding box center [255, 19] width 17 height 17
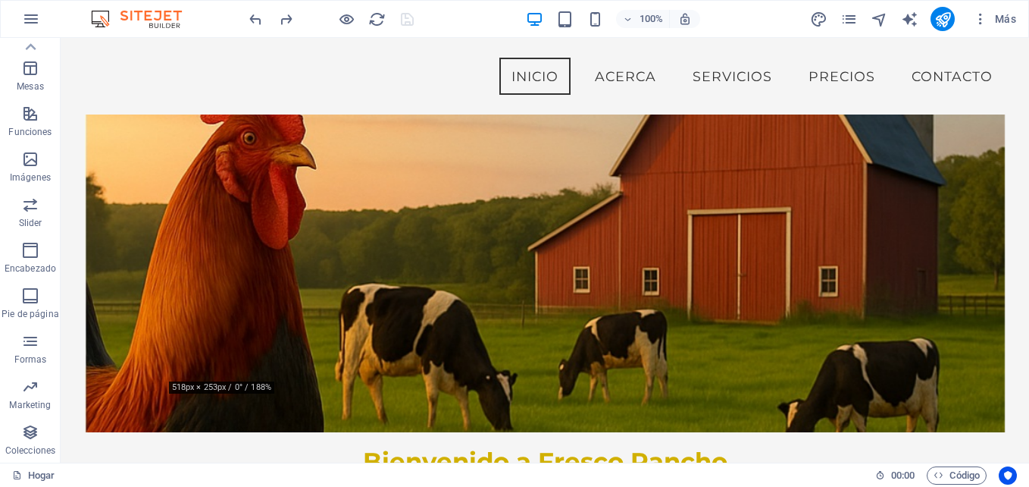
scroll to position [95, 0]
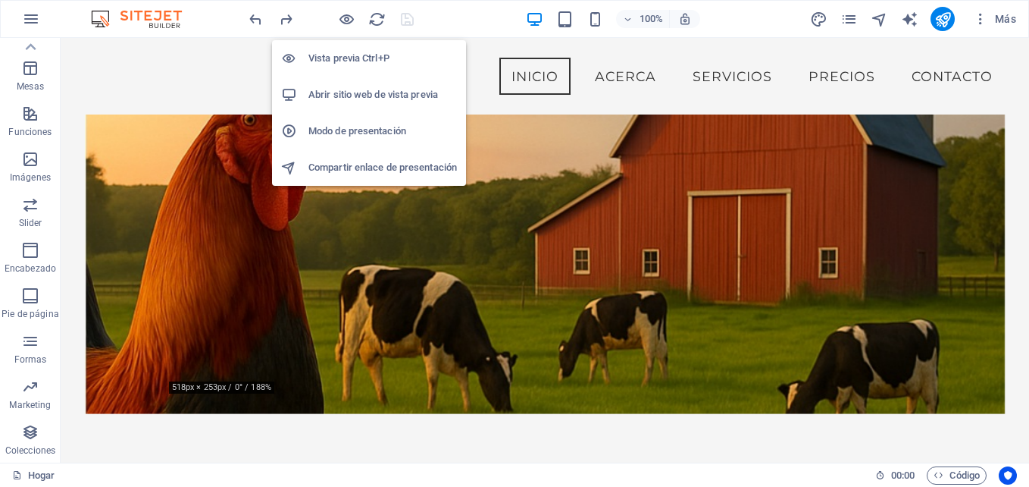
click at [366, 92] on h6 "Abrir sitio web de vista previa" at bounding box center [382, 95] width 149 height 18
click at [352, 164] on h6 "Compartir enlace de presentación" at bounding box center [382, 167] width 149 height 18
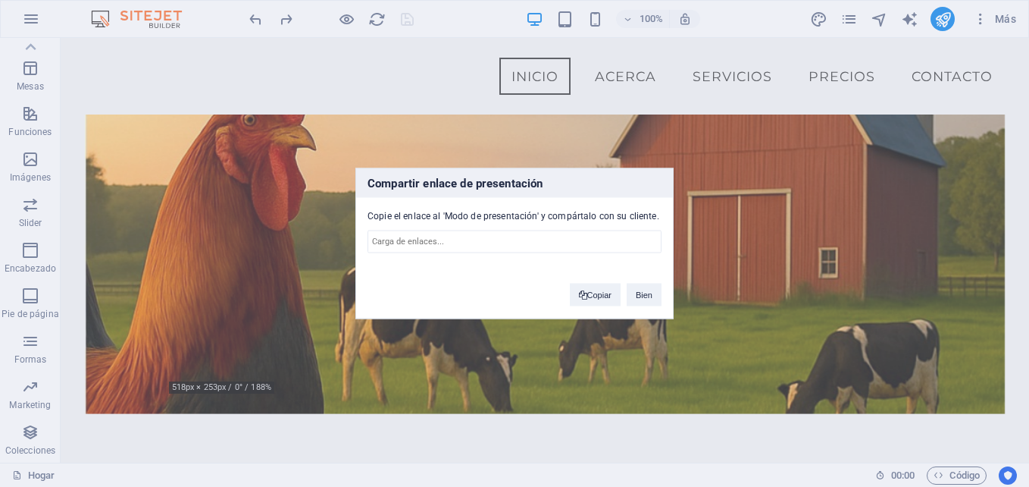
type input "[URL][DOMAIN_NAME]"
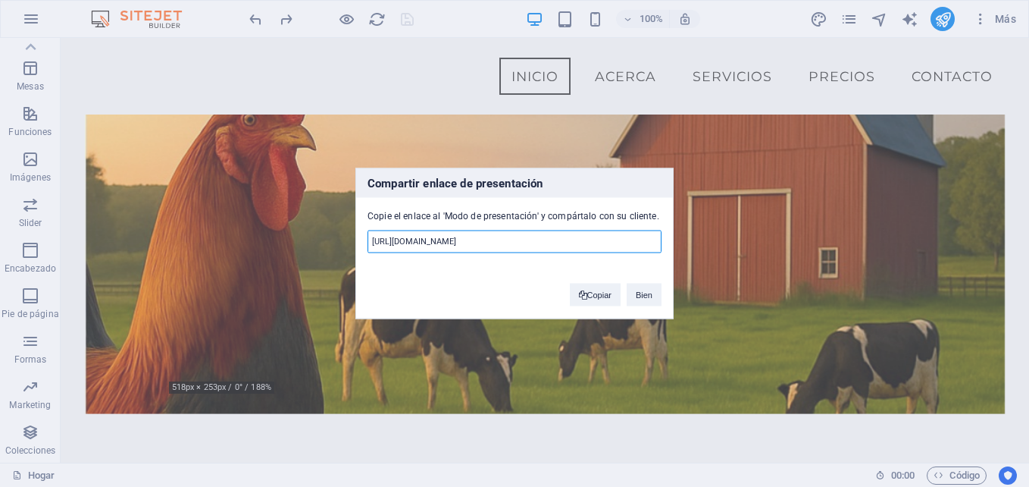
scroll to position [0, 174]
drag, startPoint x: 373, startPoint y: 243, endPoint x: 908, endPoint y: 241, distance: 535.0
click at [908, 241] on div "Compartir enlace de presentación Copie el enlace al 'Modo de presentación' y co…" at bounding box center [514, 243] width 1029 height 487
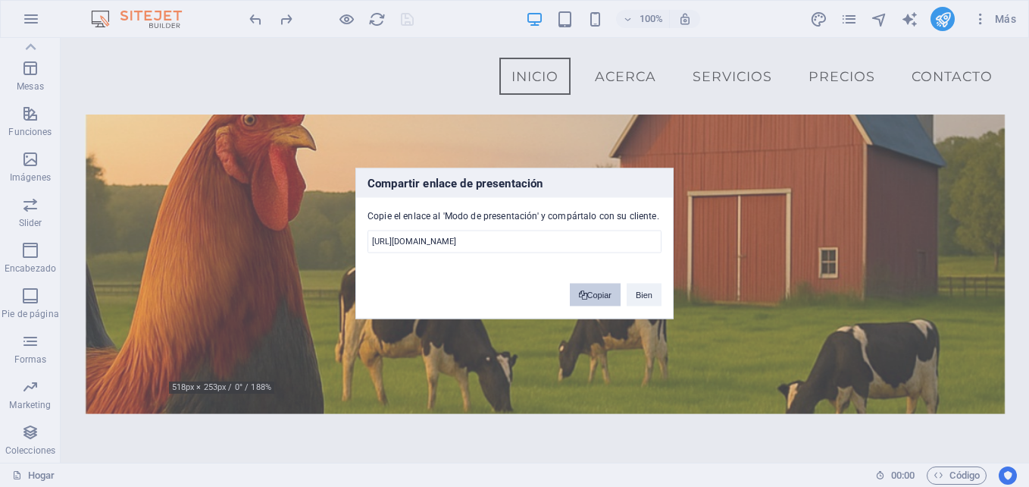
scroll to position [0, 0]
click at [606, 296] on font "Copiar" at bounding box center [599, 294] width 24 height 9
click at [647, 290] on button "Bien" at bounding box center [644, 294] width 35 height 23
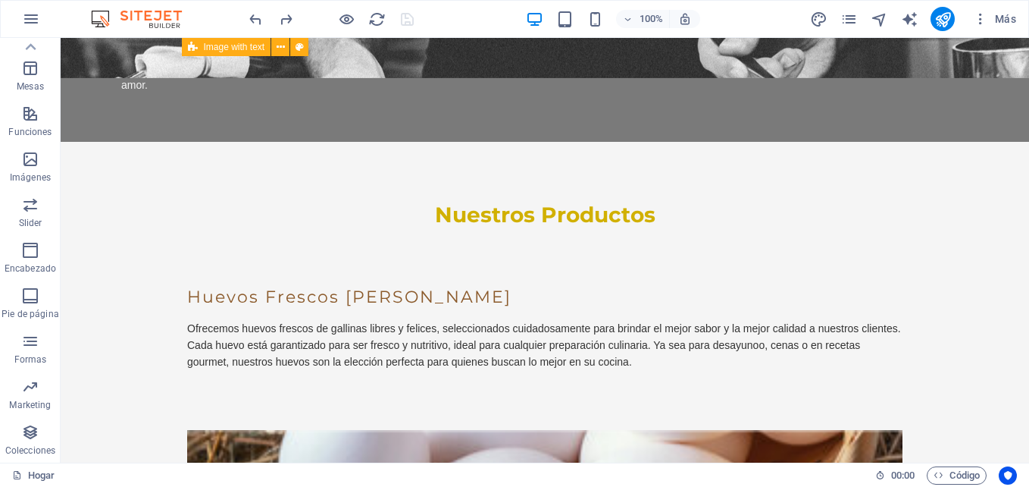
scroll to position [1344, 0]
